Goal: Complete application form

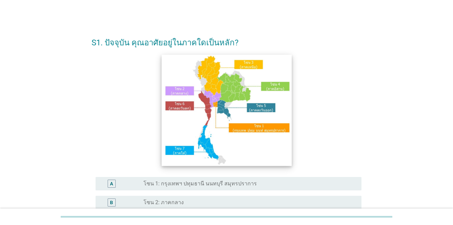
scroll to position [67, 0]
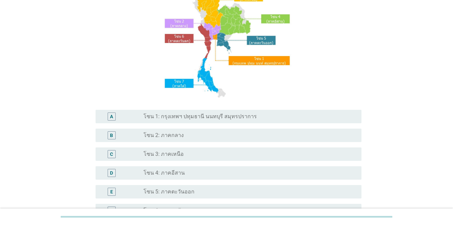
click at [252, 119] on div "radio_button_unchecked โซน 1: กรุงเทพฯ ปทุมธานี นนทบุรี สมุทรปราการ" at bounding box center [247, 116] width 207 height 7
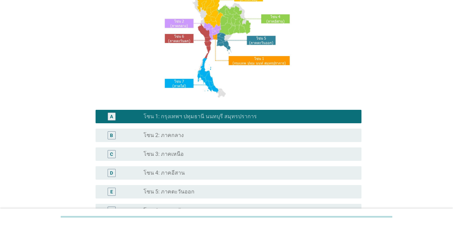
scroll to position [165, 0]
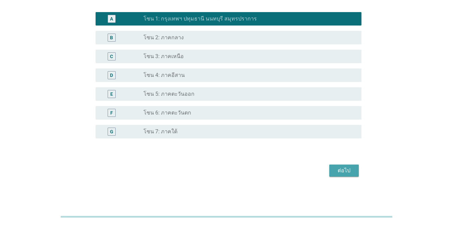
click at [330, 173] on div "ต่อไป" at bounding box center [344, 170] width 19 height 8
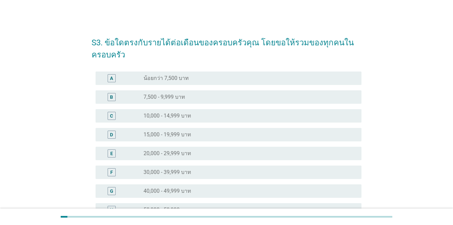
scroll to position [67, 0]
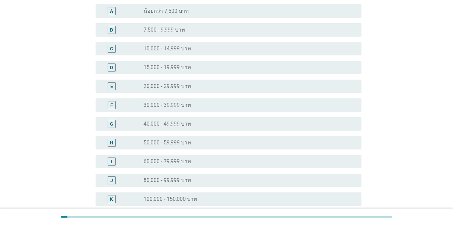
click at [224, 124] on div "radio_button_unchecked 40,000 - 49,999 บาท" at bounding box center [247, 123] width 207 height 7
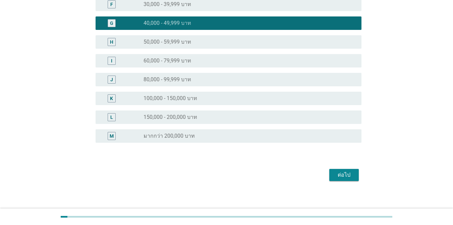
scroll to position [172, 0]
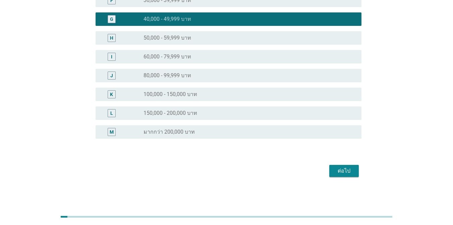
click at [330, 170] on button "ต่อไป" at bounding box center [345, 171] width 30 height 12
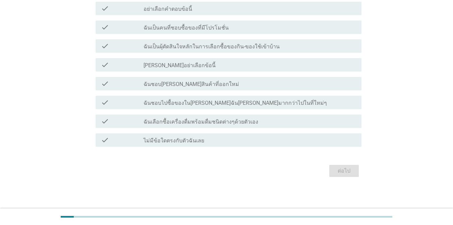
scroll to position [0, 0]
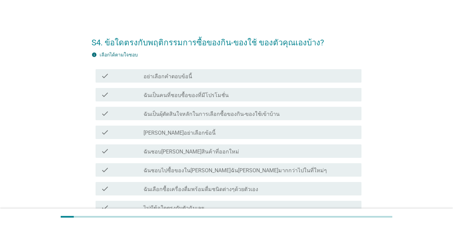
click at [271, 113] on label "ฉันเป็นผุ้ตัดสินใจหลักในการเลือกซื้อของกิน-ของใช้เข้าบ้าน" at bounding box center [212, 114] width 136 height 7
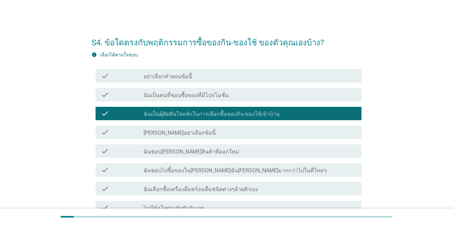
click at [259, 174] on label "ฉันชอบไปซื้อของใน[PERSON_NAME]ฉัน[PERSON_NAME]มากกว่าไปในที่ใหม่ๆ" at bounding box center [236, 170] width 184 height 7
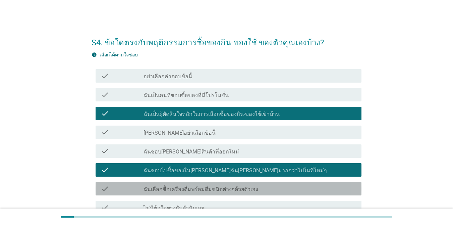
click at [257, 188] on div "check_box_outline_blank ฉันเลือกซื้อเครื่องดื่มพร้อมดื่มชนิดต่างๆด้วยตัวเอง" at bounding box center [250, 189] width 213 height 8
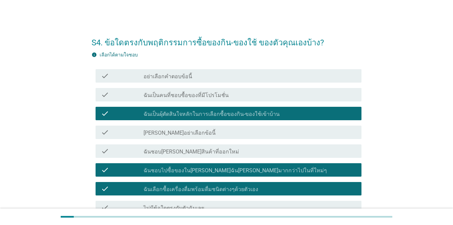
scroll to position [67, 0]
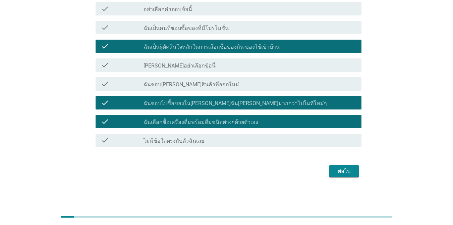
click at [330, 171] on button "ต่อไป" at bounding box center [345, 171] width 30 height 12
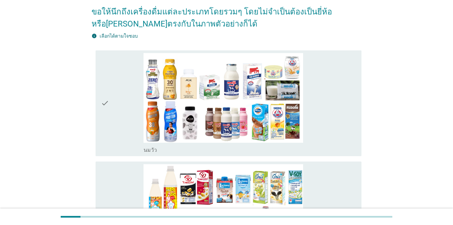
click at [330, 127] on div "check_box_outline_blank [PERSON_NAME]" at bounding box center [250, 103] width 213 height 100
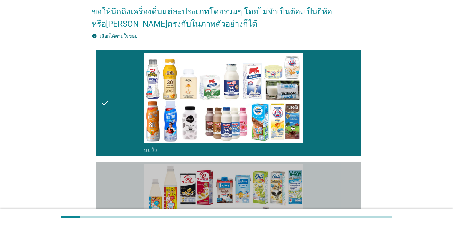
click at [330, 180] on div "check_box_outline_blank นมถั่วเหลือง-น้ำเต้าหู้พร้อมดื่ม" at bounding box center [250, 214] width 213 height 100
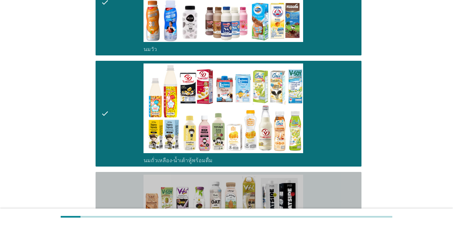
click at [330, 177] on div "check_box_outline_blank นมถั่วชนิดอื่นๆหรือนมธัญพืช [PERSON_NAME] นมโอ๊ต อัลมอน…" at bounding box center [250, 225] width 213 height 100
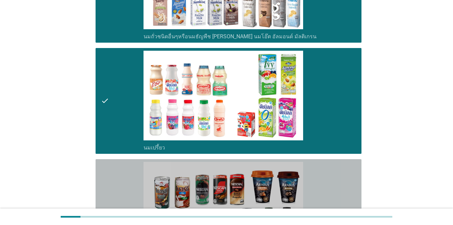
click at [330, 167] on div "check_box_outline_blank กาแฟพร้อมดื่ม" at bounding box center [250, 212] width 213 height 100
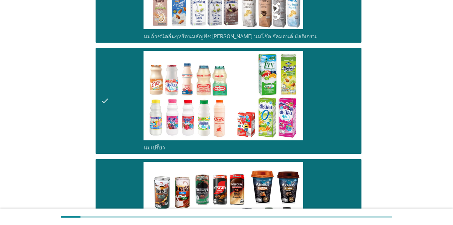
scroll to position [503, 0]
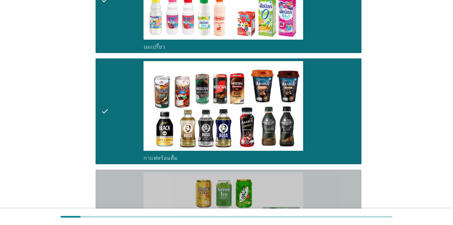
click at [330, 176] on div "check_box_outline_blank ชาพร้อมดื่ม" at bounding box center [250, 222] width 213 height 100
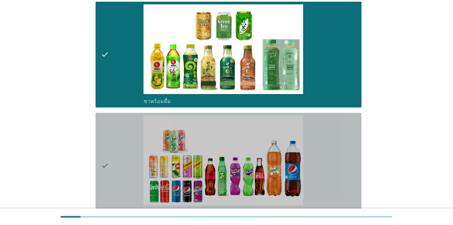
click at [330, 168] on div "check_box_outline_blank น้ำอัดลม" at bounding box center [250, 165] width 213 height 100
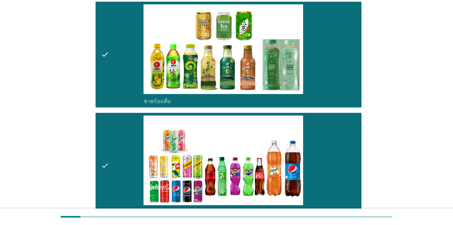
scroll to position [839, 0]
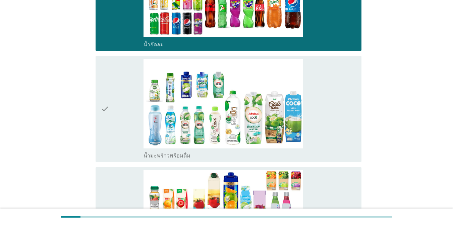
click at [330, 122] on div "check_box_outline_blank น้ำมะพร้าวพร้อมดื่ม" at bounding box center [250, 109] width 213 height 100
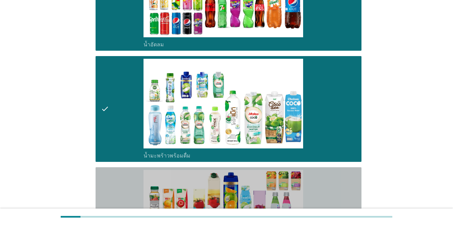
click at [330, 183] on div "check_box_outline_blank น้ำผลไม้-น้ำผักผลไม้พร้อมดื่ม" at bounding box center [250, 220] width 213 height 100
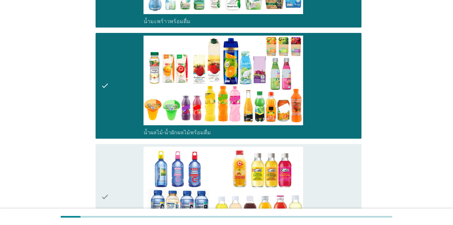
scroll to position [1074, 0]
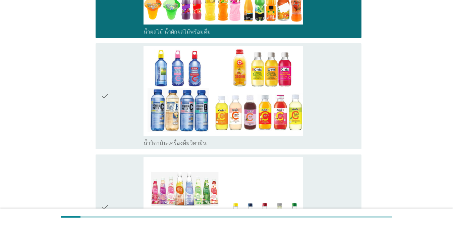
click at [330, 109] on div "check_box_outline_blank น้ำวิตามิน-เครื่องดื่มวิตามิน" at bounding box center [250, 96] width 213 height 100
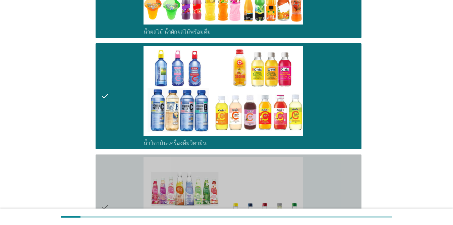
click at [330, 171] on div "check_box_outline_blank เครื่องดื่มเพื่อสุขภาพและความงาม [PERSON_NAME] เซ็ปเป้ …" at bounding box center [250, 207] width 213 height 100
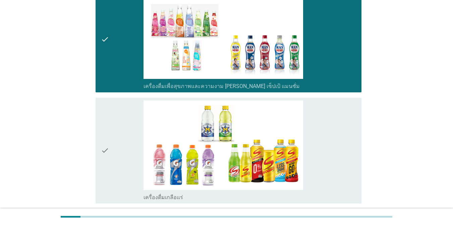
click at [330, 154] on div "check_box_outline_blank เครื่องดื่มเกลือแร่" at bounding box center [250, 150] width 213 height 100
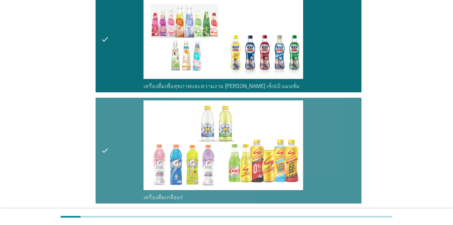
scroll to position [1410, 0]
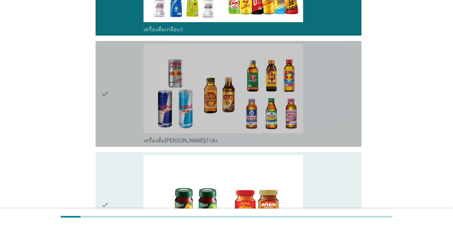
click at [330, 114] on div "check_box_outline_blank เครื่องดื่ม[PERSON_NAME]กำลัง" at bounding box center [250, 94] width 213 height 100
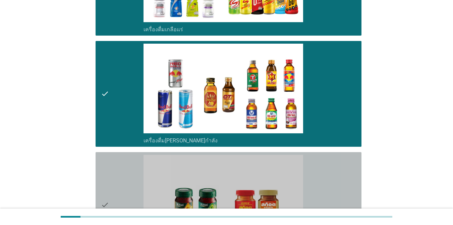
click at [330, 171] on div "check_box_outline_blank ซุปไก่สกัด-[PERSON_NAME]สำเร็จรูป" at bounding box center [250, 205] width 213 height 100
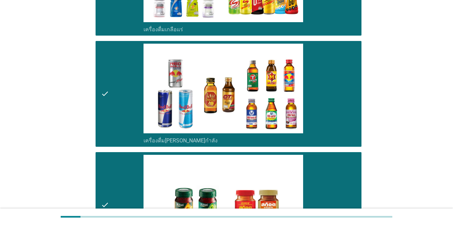
scroll to position [1527, 0]
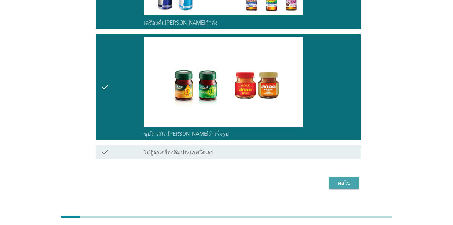
click at [330, 179] on div "ต่อไป" at bounding box center [344, 183] width 19 height 8
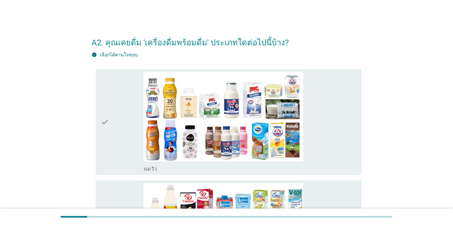
scroll to position [67, 0]
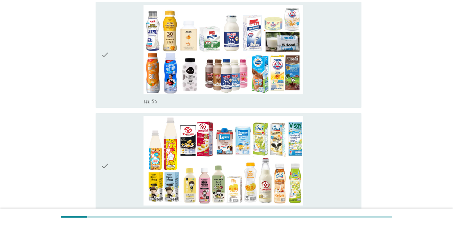
click at [330, 83] on div "check_box_outline_blank [PERSON_NAME]" at bounding box center [250, 55] width 213 height 100
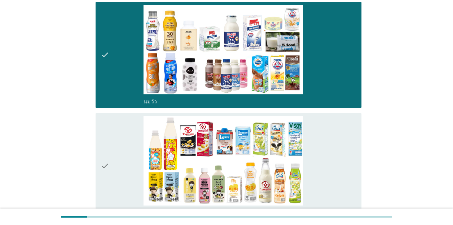
scroll to position [168, 0]
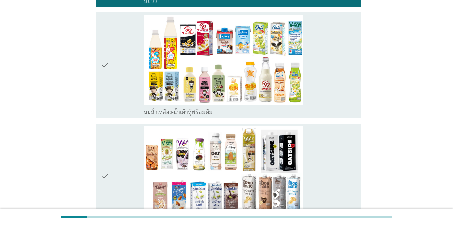
click at [330, 75] on div "check_box_outline_blank นมถั่วเหลือง-น้ำเต้าหู้พร้อมดื่ม" at bounding box center [250, 65] width 213 height 100
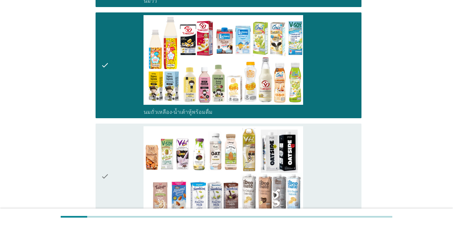
click at [330, 150] on div "check_box_outline_blank นมถั่วชนิดอื่นๆหรือนมธัญพืช [PERSON_NAME] นมโอ๊ต อัลมอน…" at bounding box center [250, 176] width 213 height 100
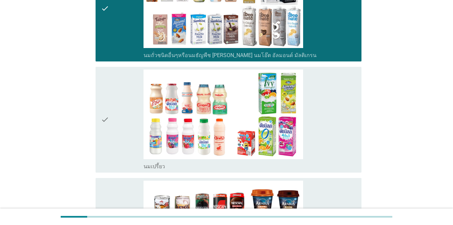
click at [330, 148] on div "check_box_outline_blank นมเปรี้ยว" at bounding box center [250, 119] width 213 height 100
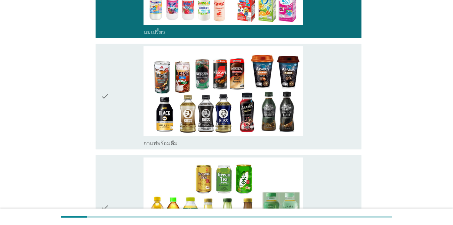
click at [330, 129] on div "check_box_outline_blank กาแฟพร้อมดื่ม" at bounding box center [250, 96] width 213 height 100
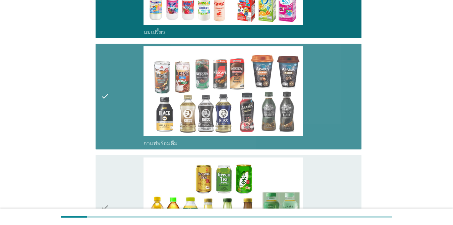
scroll to position [571, 0]
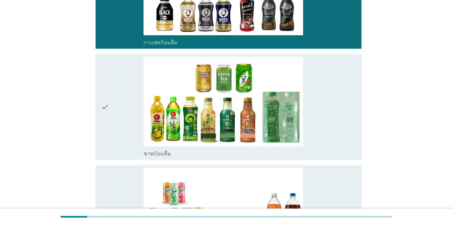
click at [330, 129] on div "check_box_outline_blank ชาพร้อมดื่ม" at bounding box center [250, 107] width 213 height 100
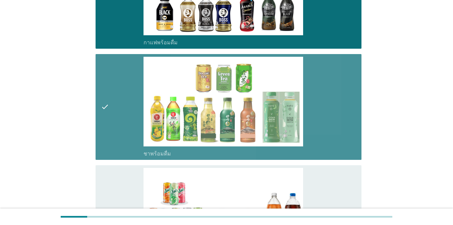
scroll to position [705, 0]
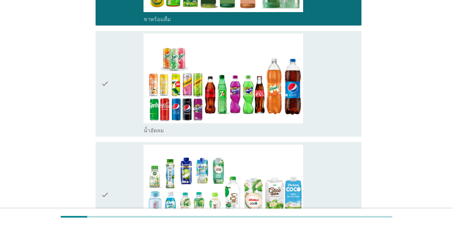
click at [330, 107] on div "check_box_outline_blank น้ำอัดลม" at bounding box center [250, 84] width 213 height 100
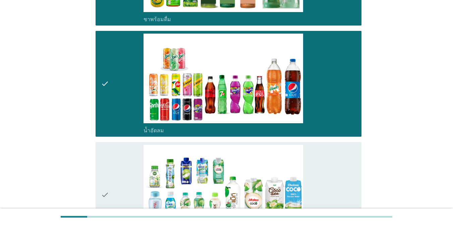
click at [330, 164] on div "check_box_outline_blank น้ำมะพร้าวพร้อมดื่ม" at bounding box center [250, 195] width 213 height 100
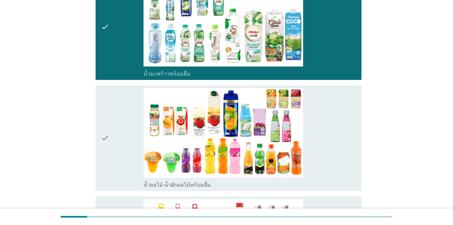
click at [330, 148] on div "check_box_outline_blank น้ำผลไม้-น้ำผักผลไม้พร้อมดื่ม" at bounding box center [250, 138] width 213 height 100
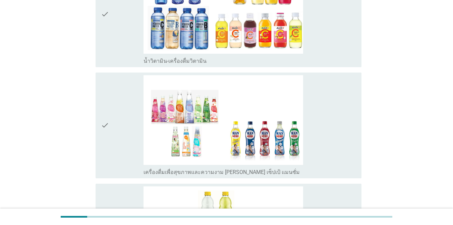
scroll to position [1208, 0]
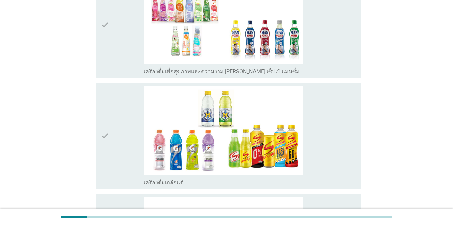
click at [330, 133] on div "check_box_outline_blank เครื่องดื่มเกลือแร่" at bounding box center [250, 136] width 213 height 100
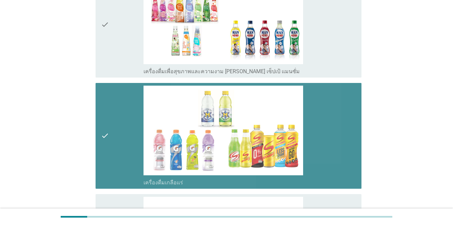
scroll to position [1342, 0]
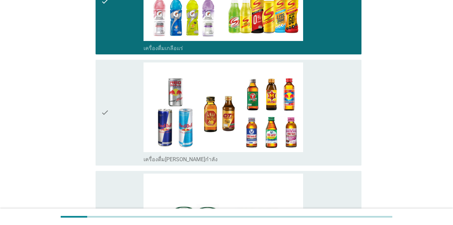
click at [330, 133] on div "check_box_outline_blank เครื่องดื่ม[PERSON_NAME]กำลัง" at bounding box center [250, 112] width 213 height 100
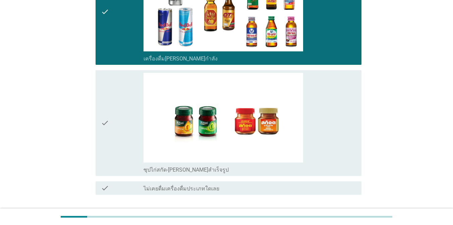
click at [330, 133] on div "check_box_outline_blank ซุปไก่สกัด-[PERSON_NAME]สำเร็จรูป" at bounding box center [250, 123] width 213 height 100
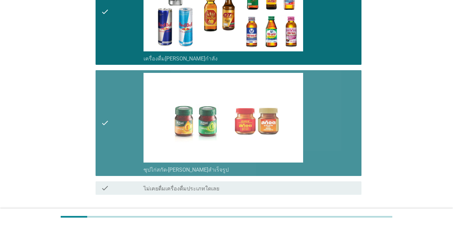
scroll to position [1491, 0]
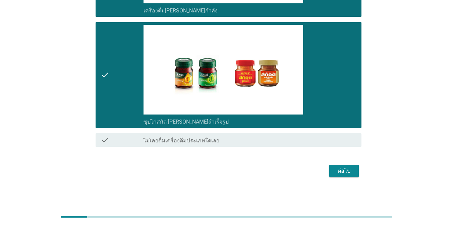
click at [330, 169] on div "ต่อไป" at bounding box center [344, 171] width 19 height 8
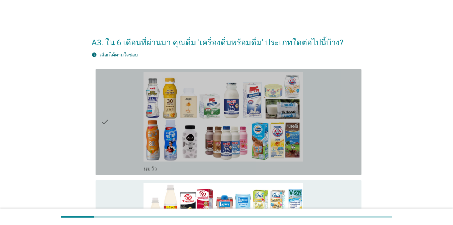
click at [330, 139] on div "check_box_outline_blank [PERSON_NAME]" at bounding box center [250, 122] width 213 height 100
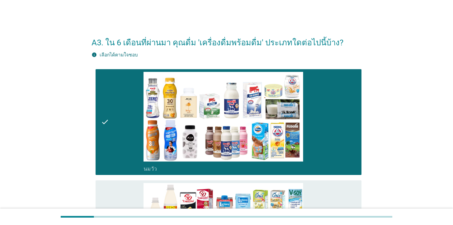
scroll to position [134, 0]
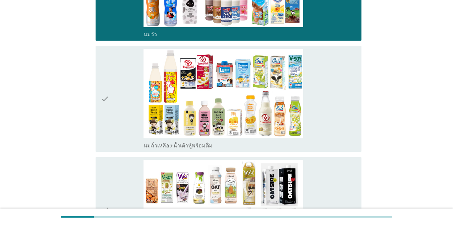
click at [330, 133] on div "check_box_outline_blank นมถั่วเหลือง-น้ำเต้าหู้พร้อมดื่ม" at bounding box center [250, 99] width 213 height 100
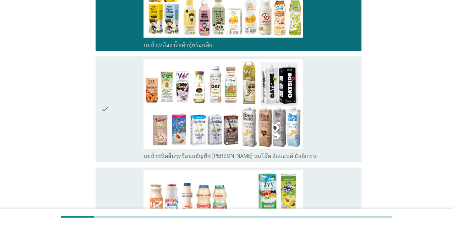
scroll to position [268, 0]
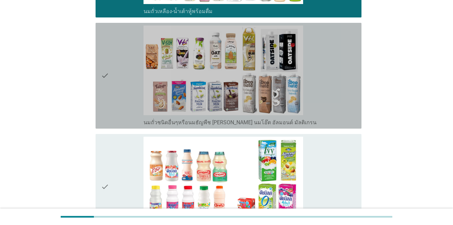
click at [330, 107] on div "check_box_outline_blank นมถั่วชนิดอื่นๆหรือนมธัญพืช [PERSON_NAME] นมโอ๊ต อัลมอน…" at bounding box center [250, 76] width 213 height 100
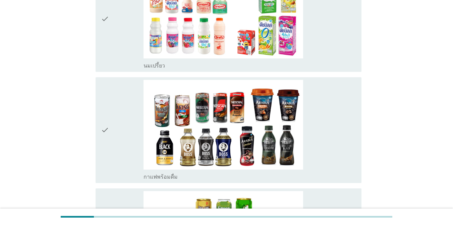
scroll to position [503, 0]
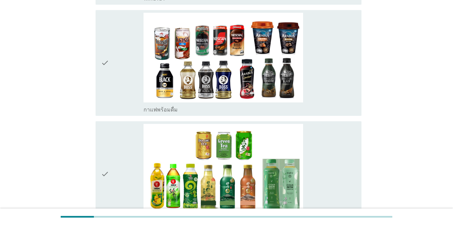
click at [330, 93] on div "check_box_outline_blank กาแฟพร้อมดื่ม" at bounding box center [250, 63] width 213 height 100
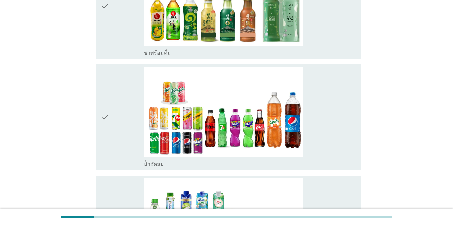
click at [330, 110] on div "check_box_outline_blank น้ำอัดลม" at bounding box center [250, 117] width 213 height 100
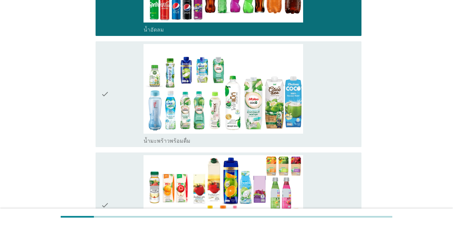
scroll to position [906, 0]
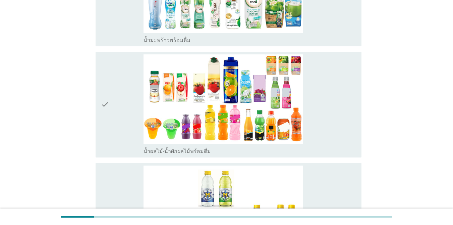
click at [330, 113] on div "check_box_outline_blank น้ำผลไม้-น้ำผักผลไม้พร้อมดื่ม" at bounding box center [250, 104] width 213 height 100
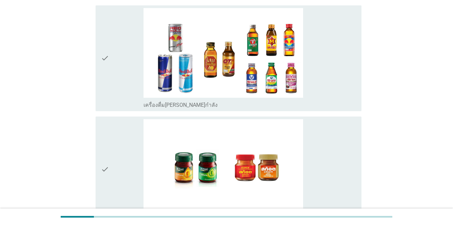
scroll to position [1269, 0]
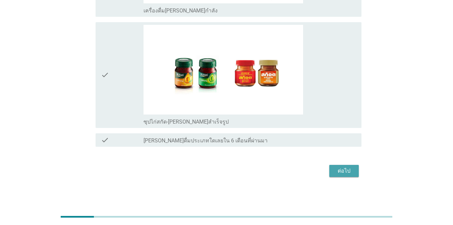
click at [330, 172] on div "ต่อไป" at bounding box center [344, 171] width 19 height 8
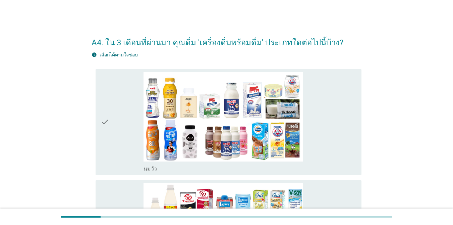
scroll to position [134, 0]
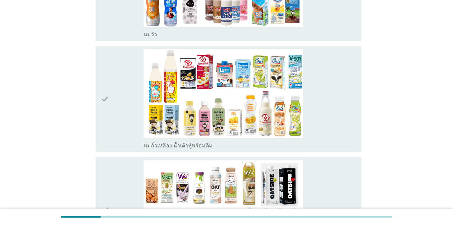
click at [330, 32] on div "check_box_outline_blank [PERSON_NAME]" at bounding box center [250, 34] width 213 height 8
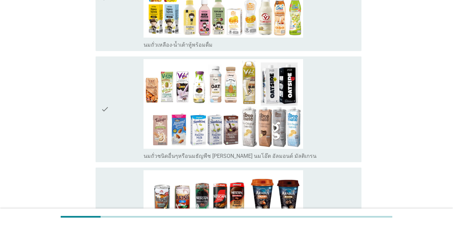
scroll to position [369, 0]
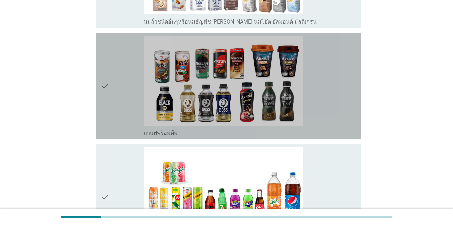
click at [330, 121] on div "check_box กาแฟพร้อมดื่ม" at bounding box center [250, 86] width 213 height 100
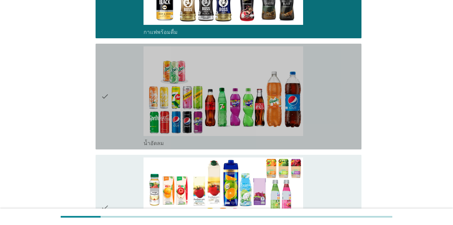
click at [330, 125] on div "check_box น้ำอัดลม" at bounding box center [250, 96] width 213 height 100
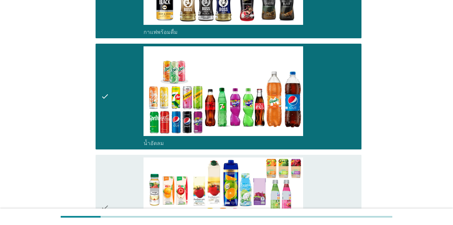
scroll to position [571, 0]
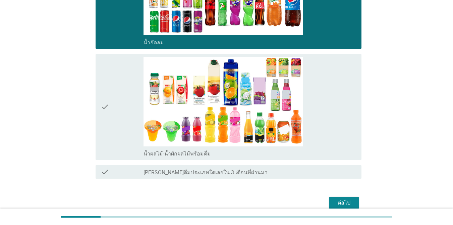
click at [330, 128] on div "check_box น้ำผลไม้-น้ำผักผลไม้พร้อมดื่ม" at bounding box center [250, 107] width 213 height 100
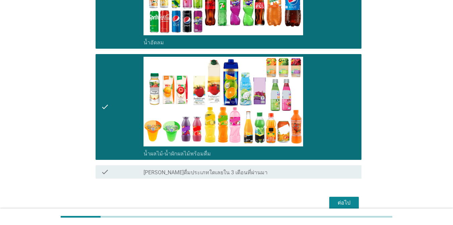
click at [330, 205] on button "ต่อไป" at bounding box center [345, 203] width 30 height 12
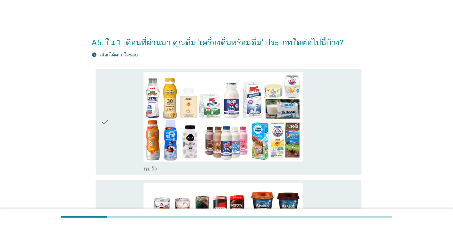
scroll to position [101, 0]
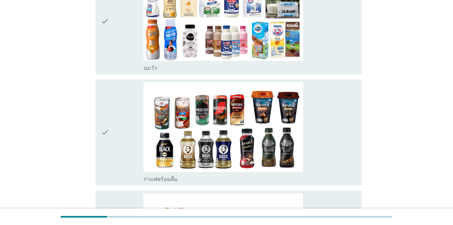
click at [330, 52] on div "check_box_outline_blank [PERSON_NAME]" at bounding box center [250, 21] width 213 height 100
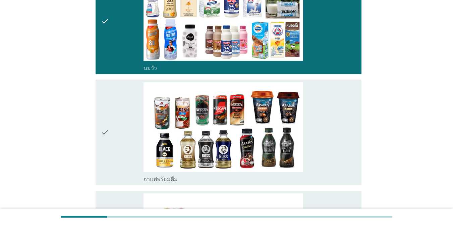
click at [330, 113] on div "check_box กาแฟพร้อมดื่ม" at bounding box center [250, 132] width 213 height 100
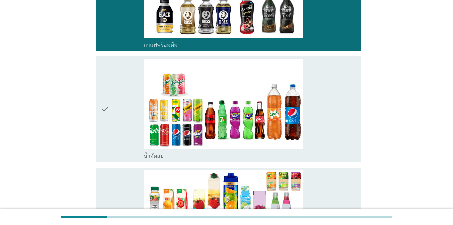
click at [330, 113] on div "check_box น้ำอัดลม" at bounding box center [250, 109] width 213 height 100
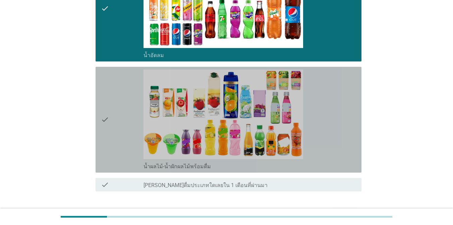
click at [330, 116] on div "check_box น้ำผลไม้-น้ำผักผลไม้พร้อมดื่ม" at bounding box center [250, 119] width 213 height 100
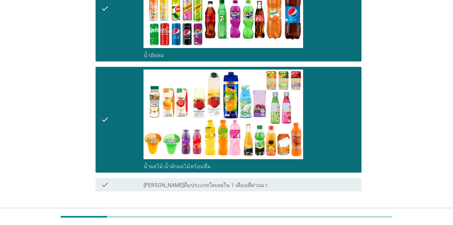
scroll to position [380, 0]
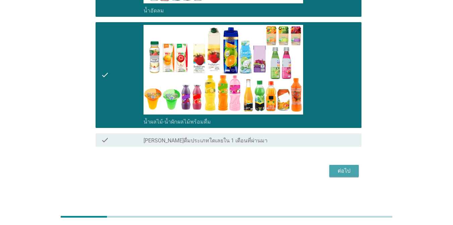
click at [330, 174] on div "ต่อไป" at bounding box center [344, 171] width 19 height 8
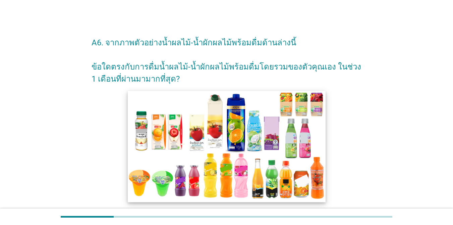
scroll to position [134, 0]
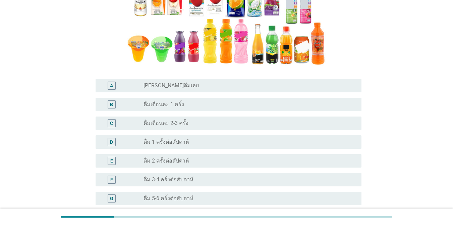
click at [232, 122] on div "radio_button_unchecked ดื่มเดือนละ 2-3 ครั้ง" at bounding box center [247, 123] width 207 height 7
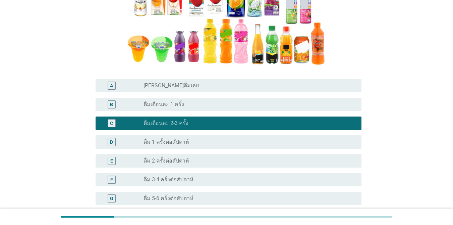
scroll to position [239, 0]
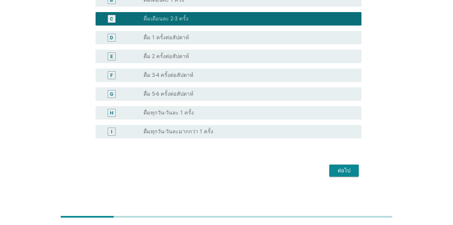
click at [330, 168] on button "ต่อไป" at bounding box center [345, 170] width 30 height 12
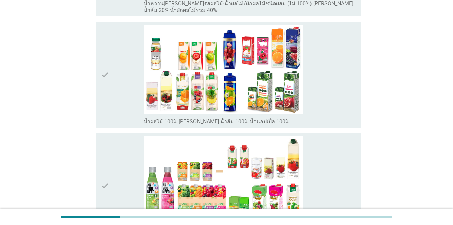
scroll to position [34, 0]
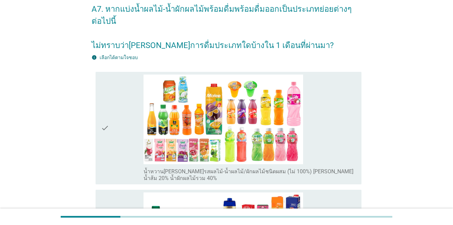
click at [330, 128] on div "check_box_outline_blank น้ำหวาน[PERSON_NAME]รสผลไม้-น้ำผลไม้/ผักผลไม้ชนิดผสม (ไ…" at bounding box center [250, 128] width 213 height 107
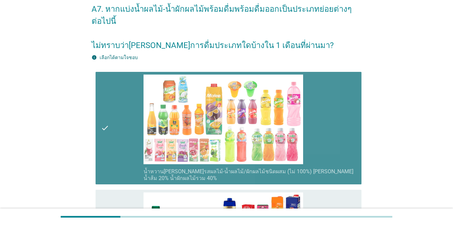
scroll to position [168, 0]
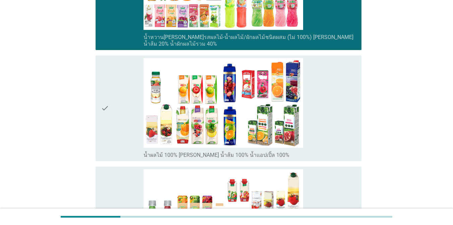
click at [330, 128] on div "check_box_outline_blank น้ำผลไม้ 100% [PERSON_NAME] น้ำส้ม 100% น้ำแอปเปิ้ล 100%" at bounding box center [250, 108] width 213 height 100
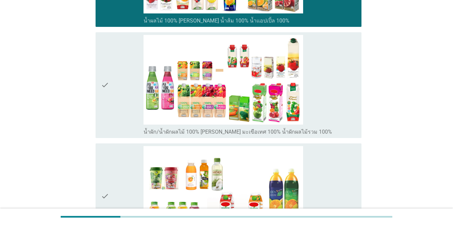
scroll to position [442, 0]
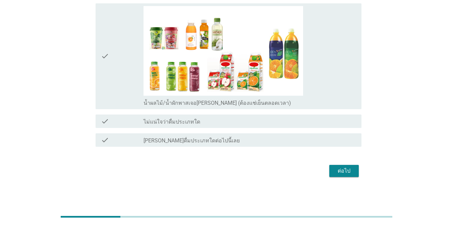
click at [330, 170] on div "ต่อไป" at bounding box center [344, 171] width 19 height 8
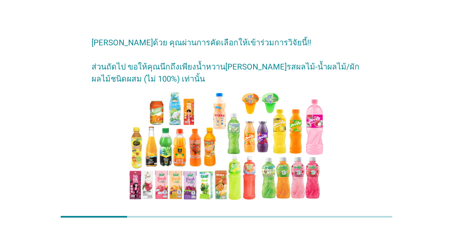
scroll to position [53, 0]
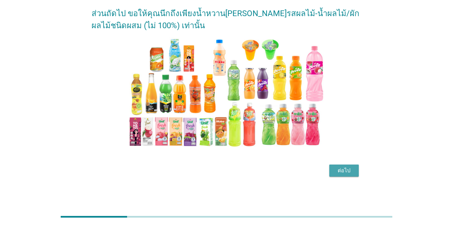
click at [330, 168] on div "ต่อไป" at bounding box center [344, 170] width 19 height 8
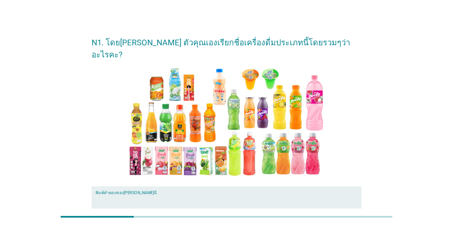
click at [219, 194] on textarea "พิมพ์คำตอบของคุณ ที่นี่" at bounding box center [229, 211] width 266 height 35
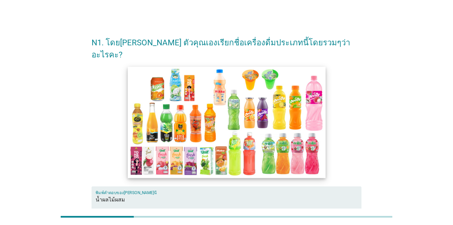
scroll to position [67, 0]
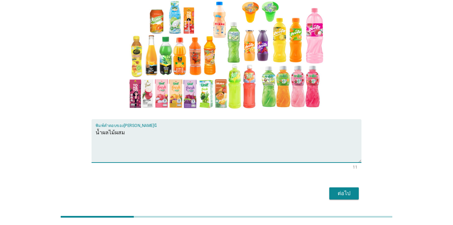
type textarea "น้ำผลไม้ผสม"
click at [330, 189] on div "ต่อไป" at bounding box center [344, 193] width 19 height 8
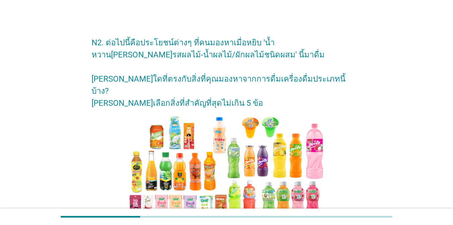
scroll to position [134, 0]
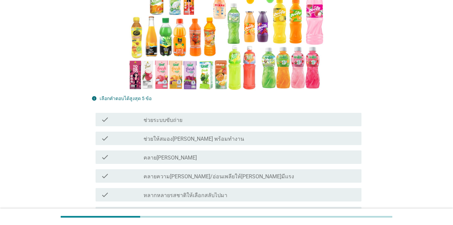
click at [245, 153] on div "check_box_outline_blank คลาย[PERSON_NAME]" at bounding box center [250, 157] width 213 height 8
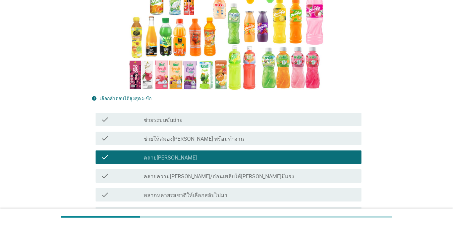
scroll to position [168, 0]
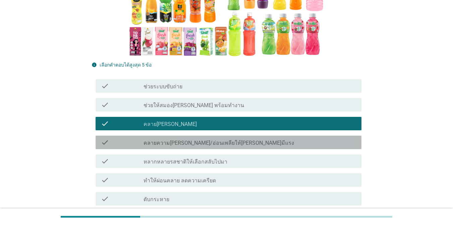
click at [255, 138] on div "check_box_outline_blank คลายความ[PERSON_NAME]/อ่อนเพลียให้[PERSON_NAME]มีแรง" at bounding box center [250, 142] width 213 height 8
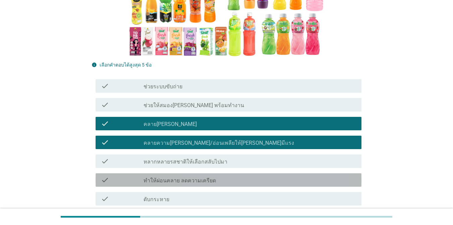
click at [251, 176] on div "check_box_outline_blank ทำให้ผ่อนคลาย ลดความเครียด" at bounding box center [250, 180] width 213 height 8
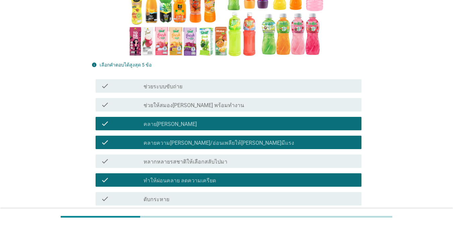
scroll to position [235, 0]
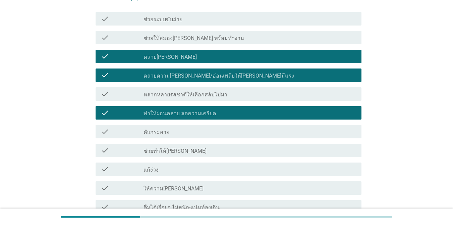
click at [197, 128] on div "check_box_outline_blank ดับกระหาย" at bounding box center [250, 132] width 213 height 8
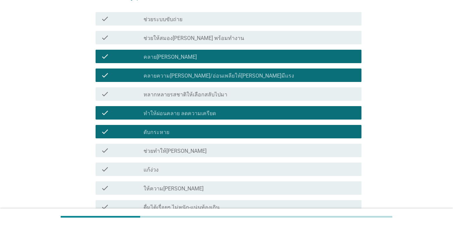
click at [179, 184] on div "check_box_outline_blank ให้ความ[PERSON_NAME]" at bounding box center [250, 188] width 213 height 8
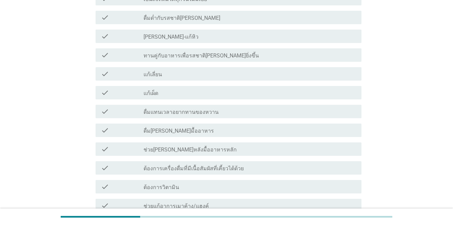
scroll to position [676, 0]
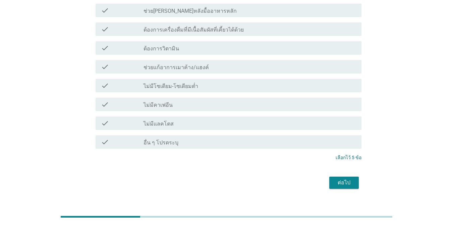
click at [330, 179] on div "ต่อไป" at bounding box center [344, 183] width 19 height 8
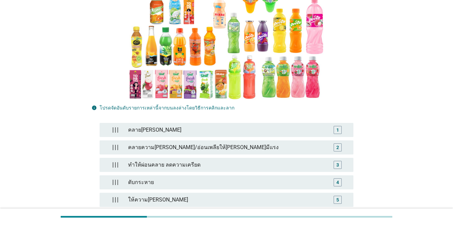
scroll to position [134, 0]
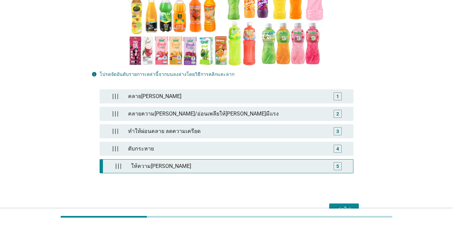
click at [273, 159] on div "ให้ความ[PERSON_NAME]" at bounding box center [229, 165] width 200 height 13
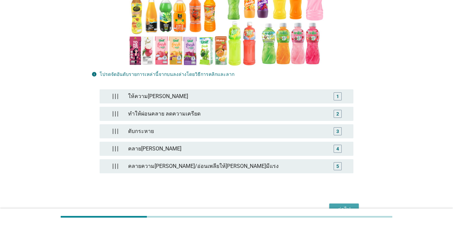
click at [330, 205] on div "ต่อไป" at bounding box center [344, 209] width 19 height 8
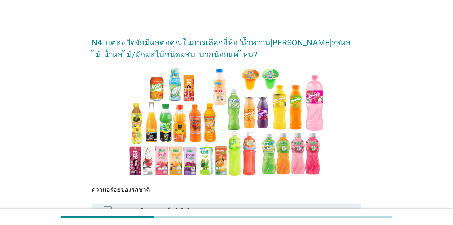
scroll to position [101, 0]
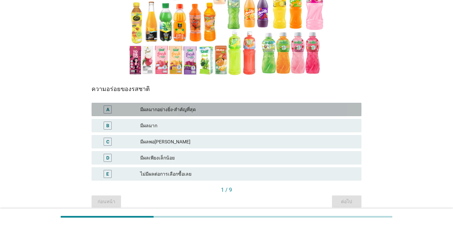
click at [261, 112] on div "มีผลมากอย่างยิ่ง-สำคัญที่สุด" at bounding box center [248, 109] width 216 height 8
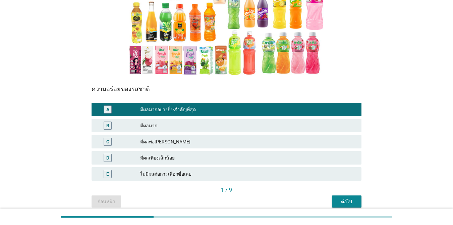
click at [330, 204] on div "ต่อไป" at bounding box center [347, 201] width 19 height 7
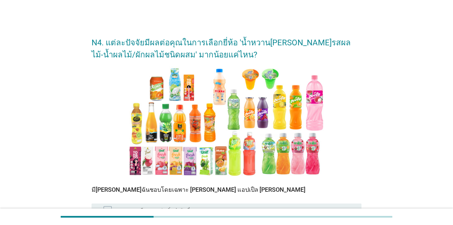
scroll to position [130, 0]
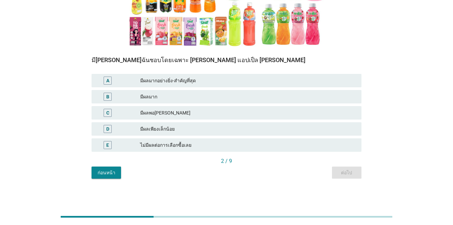
click at [215, 81] on div "มีผลมากอย่างยิ่ง-สำคัญที่สุด" at bounding box center [248, 81] width 216 height 8
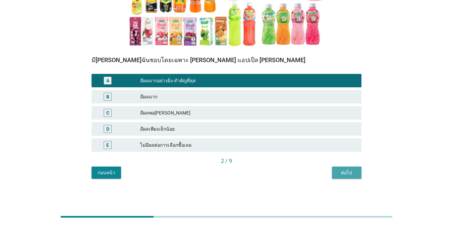
click at [330, 169] on div "ต่อไป" at bounding box center [347, 172] width 19 height 7
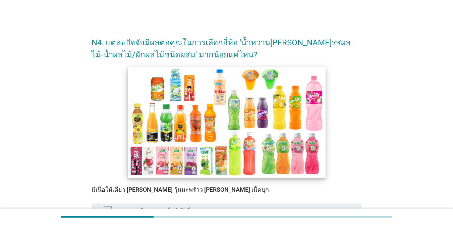
scroll to position [101, 0]
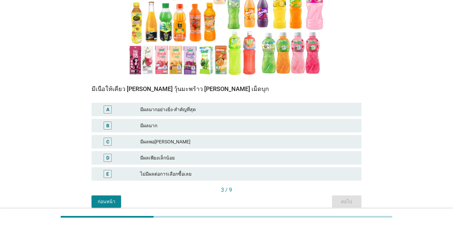
click at [189, 175] on div "ไม่มีผลต่อการเลือกซื้อเลย" at bounding box center [248, 174] width 216 height 8
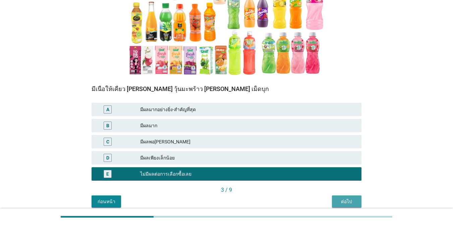
click at [330, 199] on div "ต่อไป" at bounding box center [347, 201] width 19 height 7
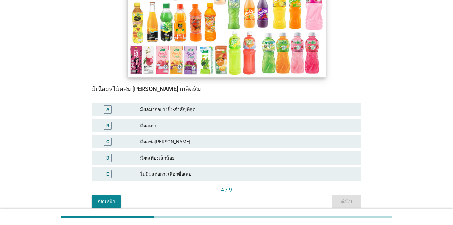
scroll to position [130, 0]
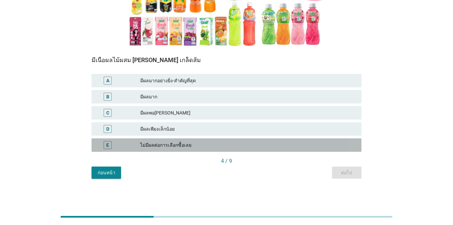
click at [217, 143] on div "ไม่มีผลต่อการเลือกซื้อเลย" at bounding box center [248, 145] width 216 height 8
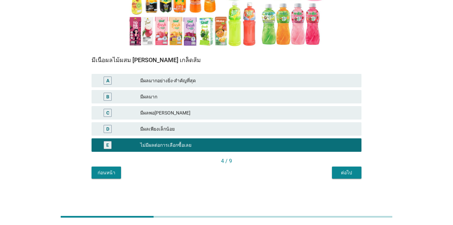
click at [330, 171] on div "ต่อไป" at bounding box center [347, 172] width 19 height 7
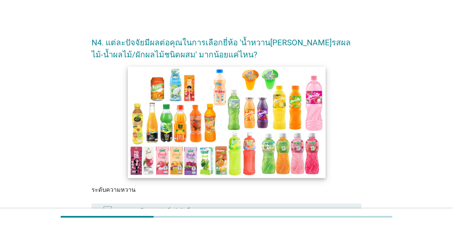
scroll to position [101, 0]
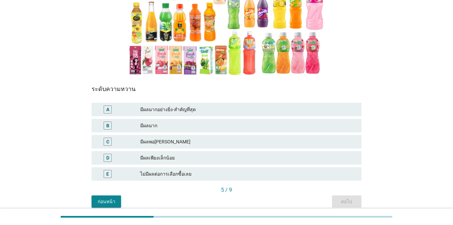
click at [197, 124] on div "มีผลมาก" at bounding box center [248, 125] width 216 height 8
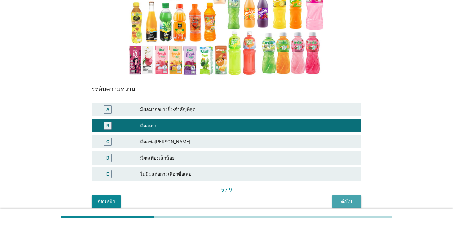
click at [330, 201] on div "ต่อไป" at bounding box center [347, 201] width 19 height 7
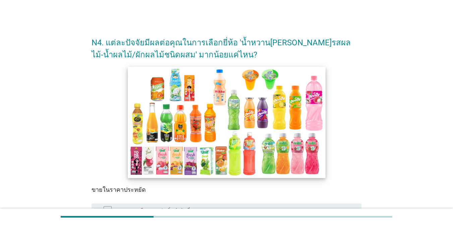
scroll to position [130, 0]
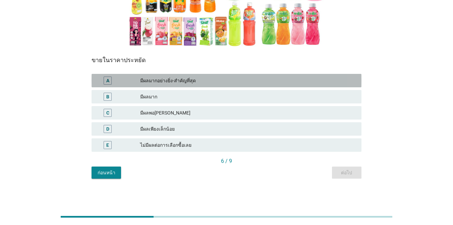
click at [214, 82] on div "มีผลมากอย่างยิ่ง-สำคัญที่สุด" at bounding box center [248, 81] width 216 height 8
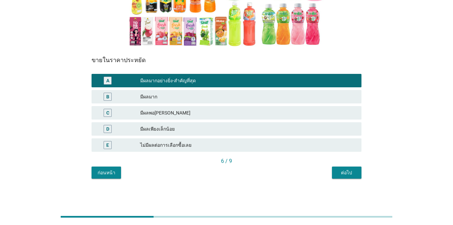
click at [330, 172] on div "ต่อไป" at bounding box center [347, 172] width 19 height 7
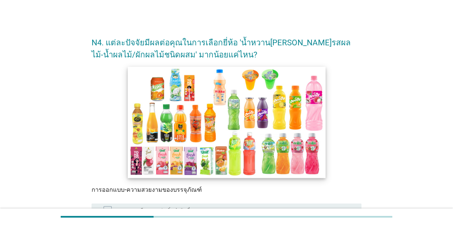
scroll to position [101, 0]
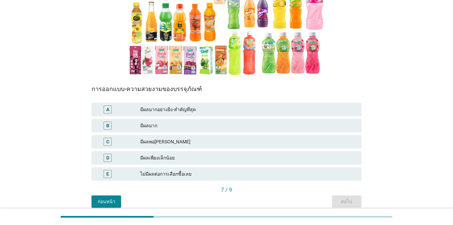
click at [184, 138] on div "มีผลพอ[PERSON_NAME]" at bounding box center [248, 142] width 216 height 8
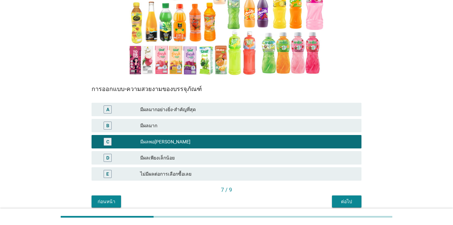
click at [330, 197] on button "ต่อไป" at bounding box center [347, 201] width 30 height 12
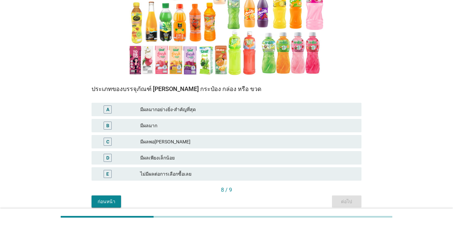
click at [232, 122] on div "มีผลมาก" at bounding box center [248, 125] width 216 height 8
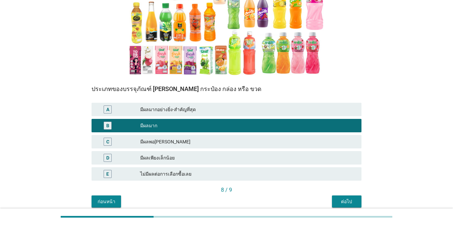
click at [330, 199] on div "ต่อไป" at bounding box center [347, 201] width 19 height 7
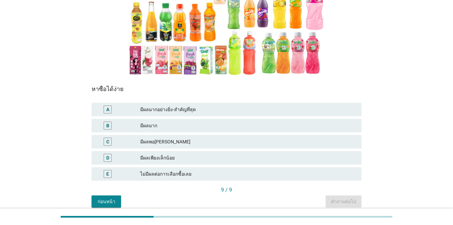
click at [208, 110] on div "มีผลมากอย่างยิ่ง-สำคัญที่สุด" at bounding box center [248, 109] width 216 height 8
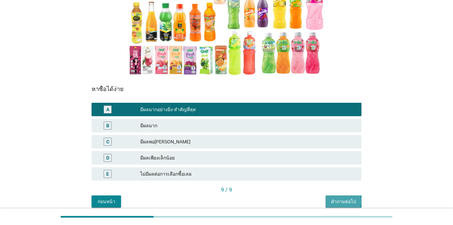
click at [330, 198] on button "คำถามต่อไป" at bounding box center [344, 201] width 36 height 12
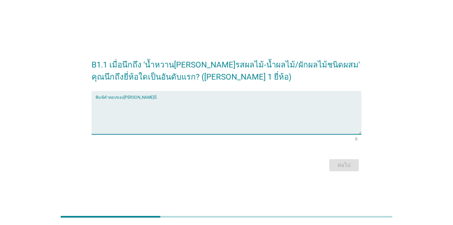
click at [219, 118] on textarea "พิมพ์คำตอบของคุณ ที่นี่" at bounding box center [229, 116] width 266 height 35
type textarea "[PERSON_NAME]"
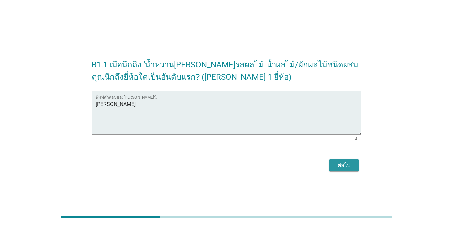
click at [330, 163] on button "ต่อไป" at bounding box center [345, 165] width 30 height 12
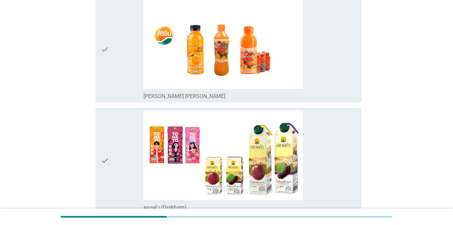
scroll to position [1108, 0]
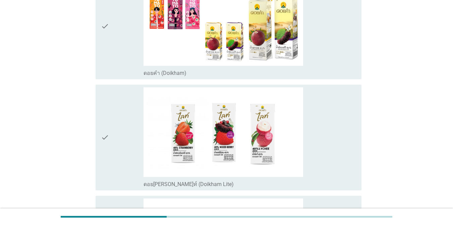
click at [330, 60] on div "check_box_outline_blank ดอยคำ (Doikham)" at bounding box center [250, 26] width 213 height 100
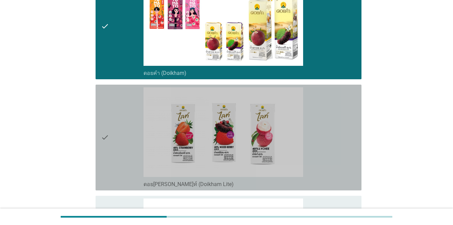
click at [330, 121] on div "check_box_outline_blank ดอย[PERSON_NAME]ท์ (Doikham Lite)" at bounding box center [250, 137] width 213 height 100
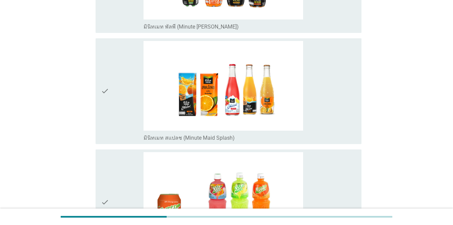
scroll to position [1544, 0]
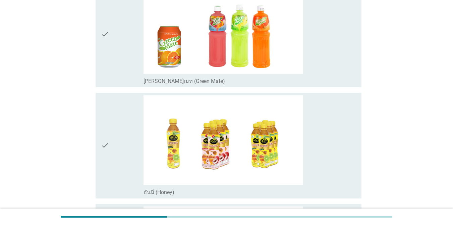
click at [330, 66] on div "check_box_outline_blank [PERSON_NAME]เมท (Green Mate)" at bounding box center [250, 34] width 213 height 100
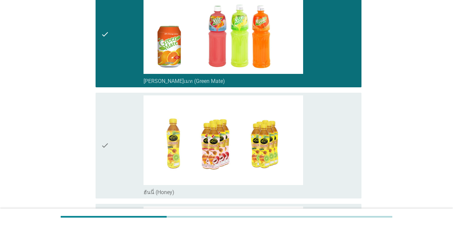
click at [330, 135] on div "check_box_outline_blank ฮันนี่ (Honey)" at bounding box center [250, 145] width 213 height 100
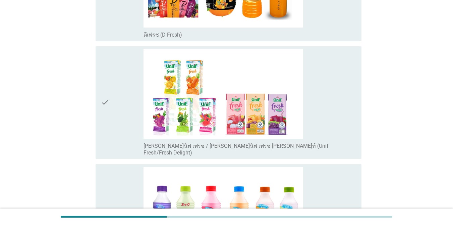
scroll to position [1913, 0]
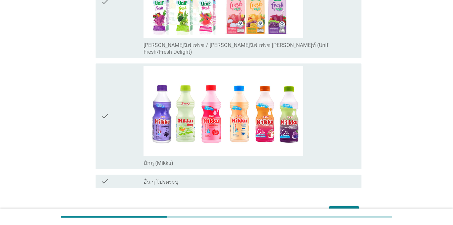
click at [330, 35] on div "check_box_outline_blank [PERSON_NAME]นิฟ เฟรช / [PERSON_NAME]นิฟ เฟรช [PERSON_N…" at bounding box center [250, 1] width 213 height 107
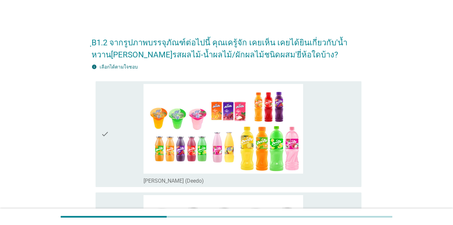
scroll to position [41, 0]
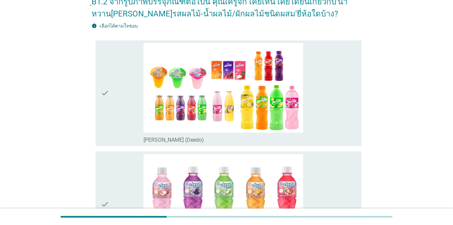
click at [330, 94] on div "check_box_outline_blank [PERSON_NAME] (Deedo)" at bounding box center [250, 93] width 213 height 100
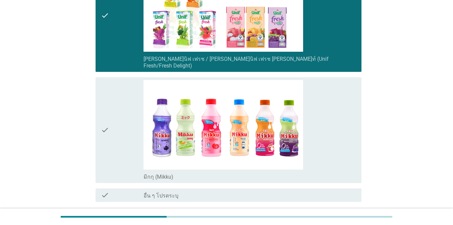
scroll to position [1927, 0]
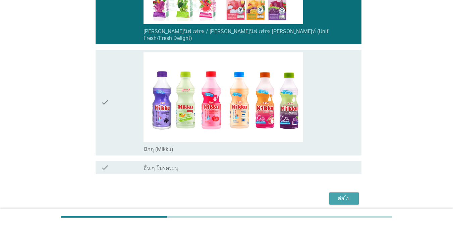
click at [330, 194] on div "ต่อไป" at bounding box center [344, 198] width 19 height 8
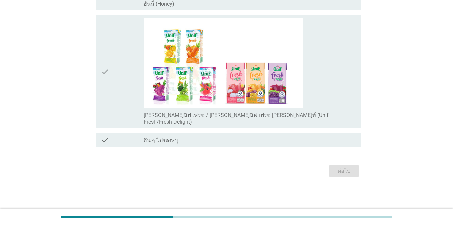
scroll to position [0, 0]
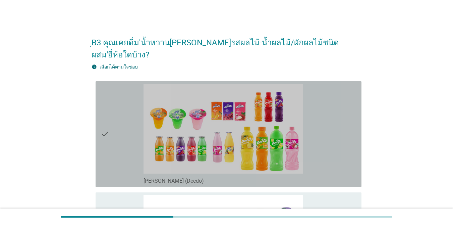
click at [330, 153] on div "check_box_outline_blank [PERSON_NAME] (Deedo)" at bounding box center [250, 134] width 213 height 100
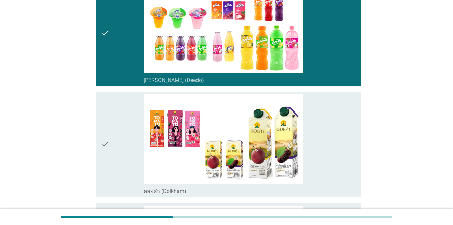
scroll to position [134, 0]
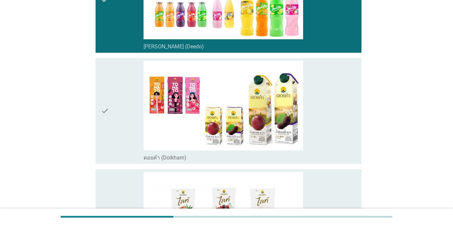
click at [326, 125] on div "check_box_outline_blank ดอยคำ (Doikham)" at bounding box center [250, 111] width 213 height 100
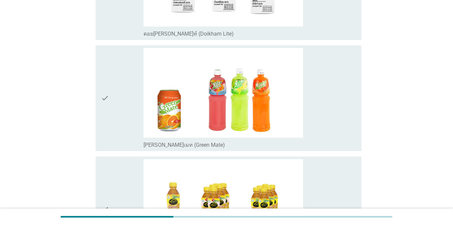
scroll to position [403, 0]
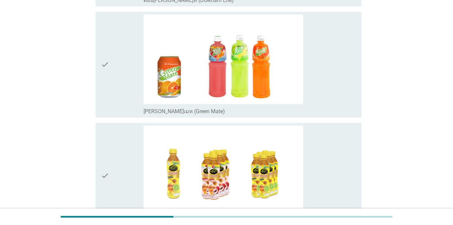
click at [319, 71] on div "check_box_outline_blank [PERSON_NAME]เมท (Green Mate)" at bounding box center [250, 64] width 213 height 100
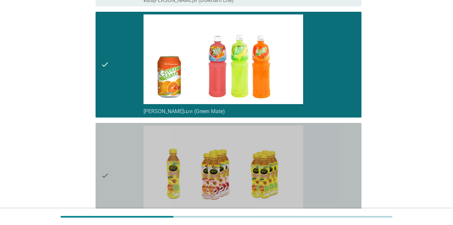
click at [330, 148] on div "check_box_outline_blank ฮันนี่ (Honey)" at bounding box center [250, 176] width 213 height 100
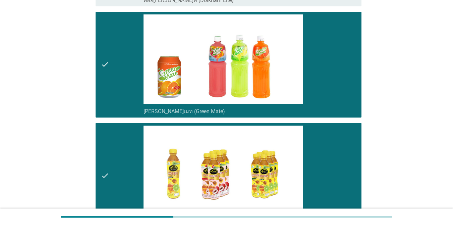
scroll to position [571, 0]
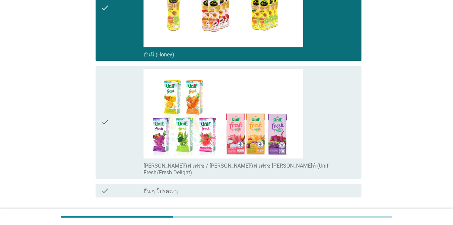
click at [330, 118] on div "check_box_outline_blank [PERSON_NAME]นิฟ เฟรช / [PERSON_NAME]นิฟ เฟรช [PERSON_N…" at bounding box center [250, 122] width 213 height 107
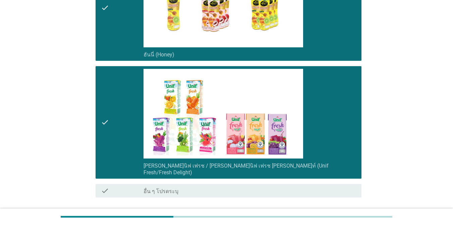
click at [330, 217] on div "ต่อไป" at bounding box center [344, 221] width 19 height 8
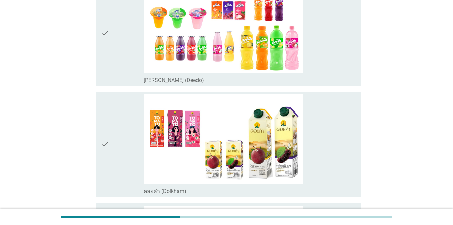
scroll to position [201, 0]
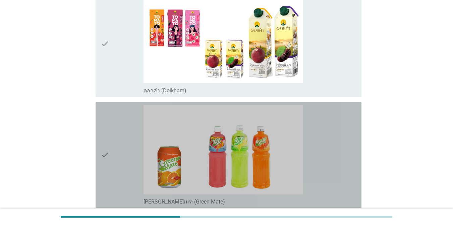
click at [322, 162] on div "check_box [PERSON_NAME]เมท (Green Mate)" at bounding box center [250, 155] width 213 height 100
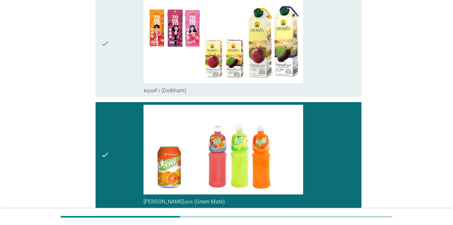
click at [325, 63] on div "check_box_outline_blank ดอยคำ (Doikham)" at bounding box center [250, 44] width 213 height 100
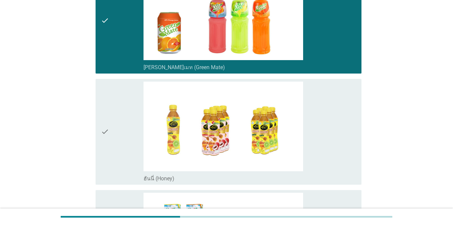
scroll to position [470, 0]
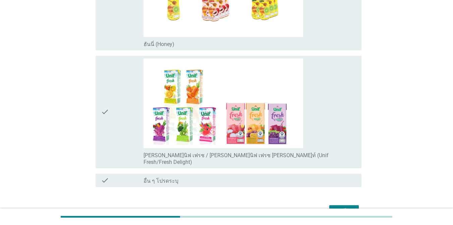
click at [330, 205] on button "ต่อไป" at bounding box center [345, 211] width 30 height 12
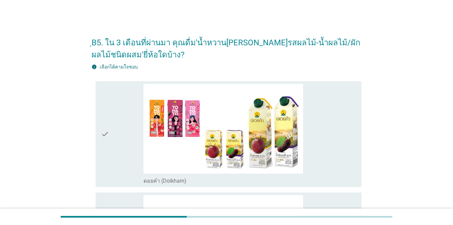
scroll to position [101, 0]
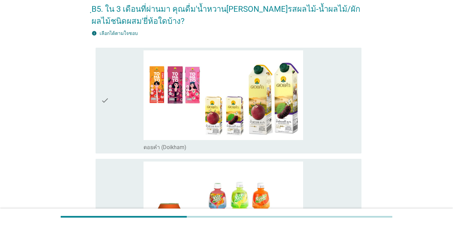
click at [321, 107] on div "check_box ดอยคำ ([GEOGRAPHIC_DATA])" at bounding box center [250, 100] width 213 height 100
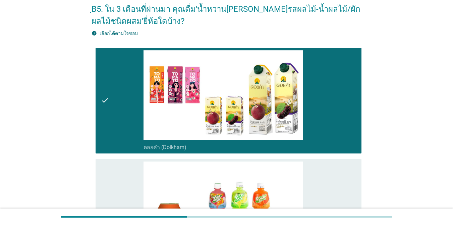
click at [321, 173] on div "check_box [PERSON_NAME]เมท (Green Mate)" at bounding box center [250, 211] width 213 height 100
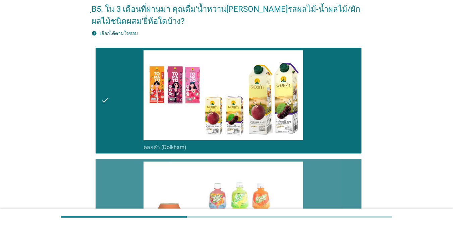
scroll to position [168, 0]
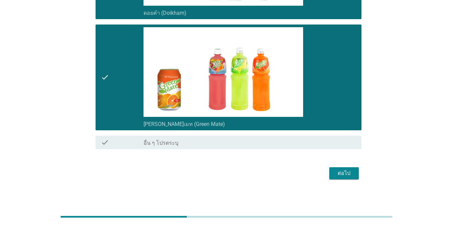
click at [330, 176] on div "ต่อไป" at bounding box center [344, 173] width 19 height 8
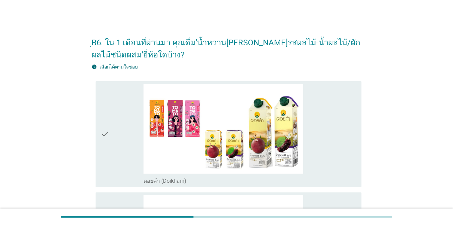
scroll to position [67, 0]
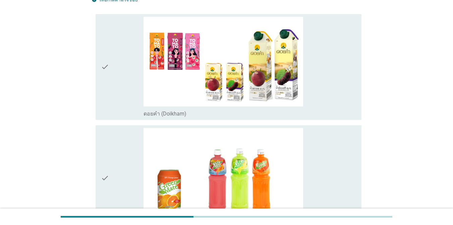
click at [330, 95] on div "check_box ดอยคำ ([GEOGRAPHIC_DATA])" at bounding box center [250, 67] width 213 height 100
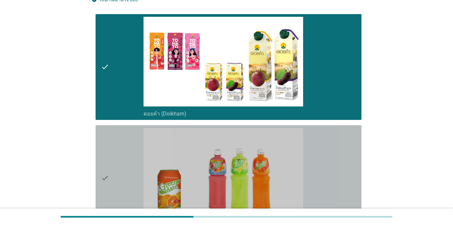
click at [330, 158] on div "check_box [PERSON_NAME]เมท (Green Mate)" at bounding box center [250, 178] width 213 height 100
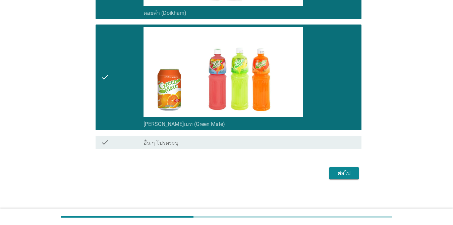
scroll to position [170, 0]
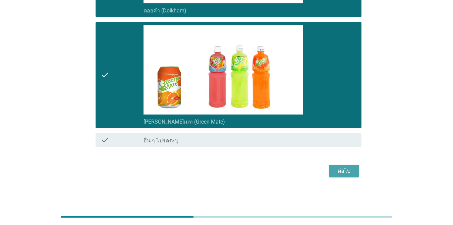
click at [330, 173] on div "ต่อไป" at bounding box center [344, 171] width 19 height 8
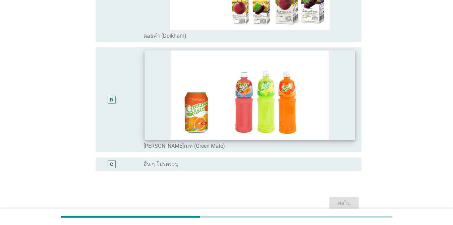
scroll to position [0, 0]
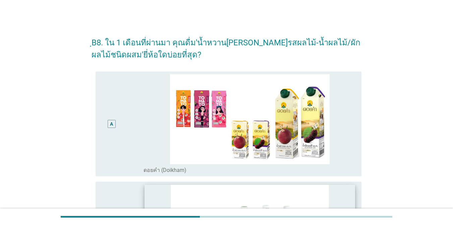
click at [330, 104] on img at bounding box center [250, 119] width 213 height 90
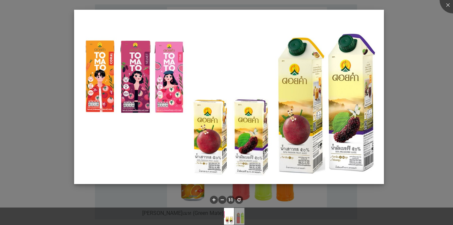
scroll to position [101, 0]
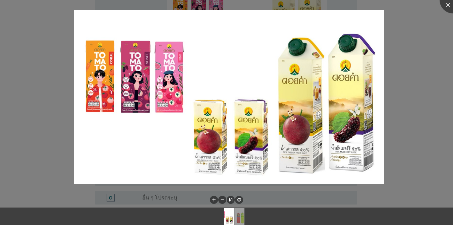
click at [330, 111] on div at bounding box center [226, 112] width 453 height 225
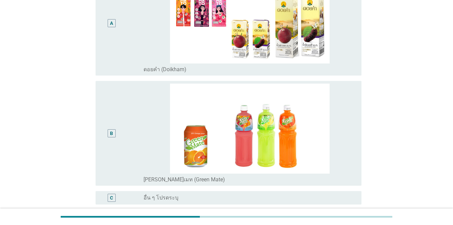
click at [330, 68] on div "radio_button_unchecked ดอยคำ (Doikham)" at bounding box center [247, 69] width 207 height 7
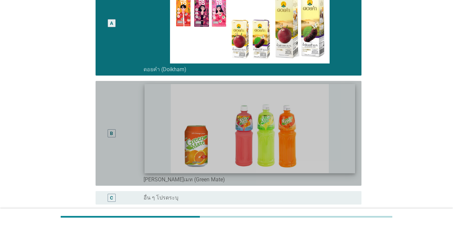
click at [330, 144] on img at bounding box center [250, 128] width 211 height 89
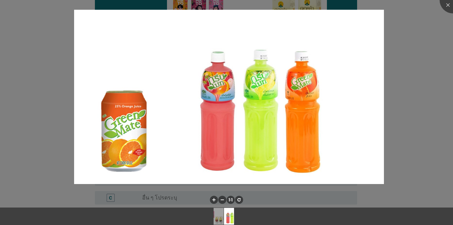
click at [330, 110] on div at bounding box center [226, 112] width 453 height 225
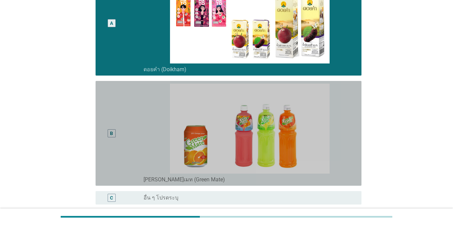
click at [330, 163] on div "B radio_button_unchecked [PERSON_NAME]เมท (Green Mate)" at bounding box center [229, 133] width 266 height 105
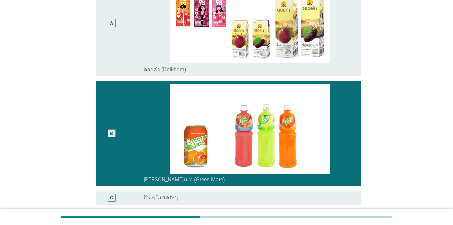
click at [330, 63] on div "A radio_button_unchecked ดอยคำ (Doikham)" at bounding box center [229, 23] width 266 height 105
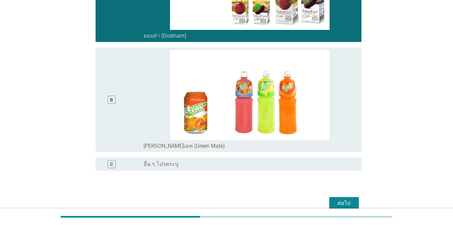
scroll to position [166, 0]
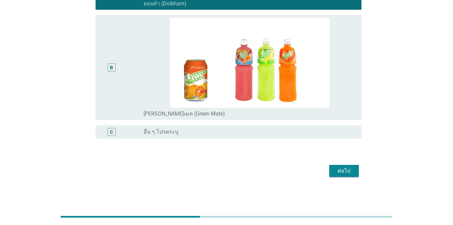
click at [330, 171] on button "ต่อไป" at bounding box center [345, 171] width 30 height 12
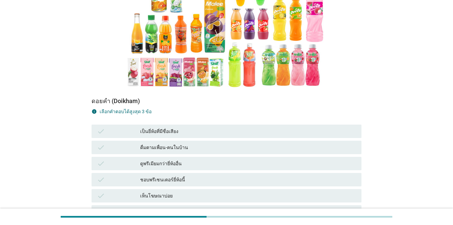
scroll to position [201, 0]
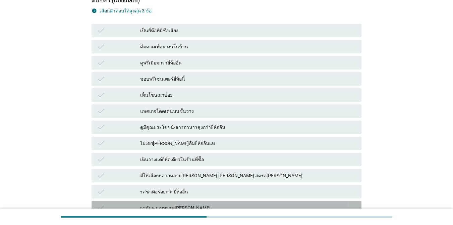
click at [166, 204] on div "ระดับความหวาน[PERSON_NAME]" at bounding box center [248, 208] width 216 height 8
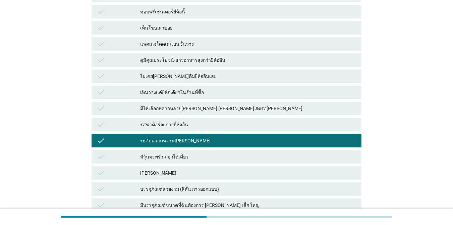
scroll to position [336, 0]
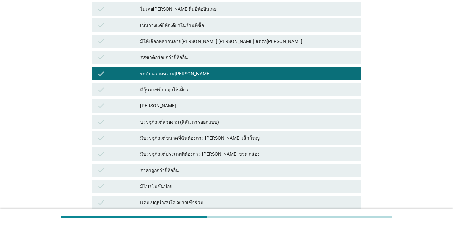
click at [158, 166] on div "ราคาถูกกว่ายี่ห้ออื่น" at bounding box center [248, 170] width 216 height 8
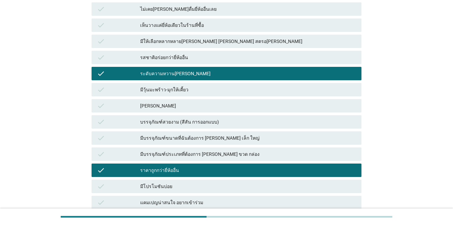
click at [150, 214] on div "หาซื้อง่าย" at bounding box center [248, 218] width 216 height 8
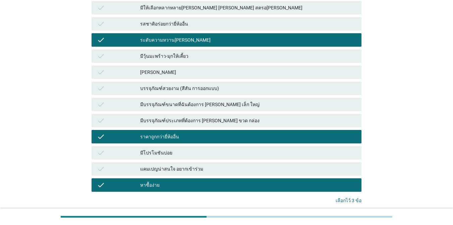
scroll to position [407, 0]
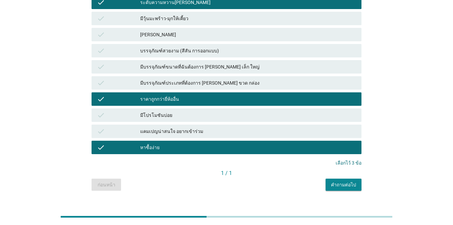
click at [330, 181] on div "คำถามต่อไป" at bounding box center [343, 184] width 25 height 7
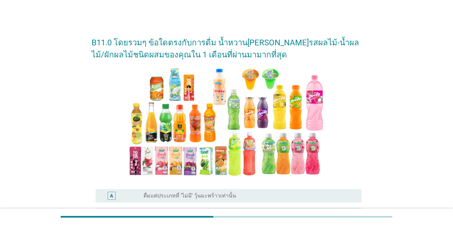
scroll to position [101, 0]
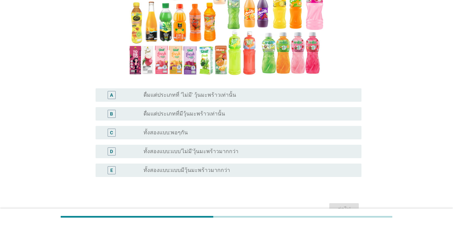
click at [175, 153] on label "ทั้งสองแบบ:แบบ'ไม่มี'วุ้นมะพร้าวมากกว่า" at bounding box center [191, 151] width 95 height 7
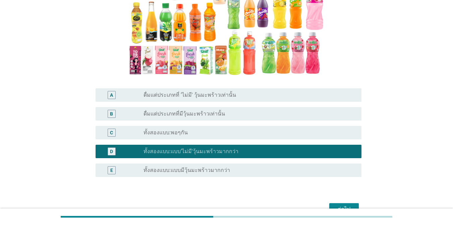
scroll to position [134, 0]
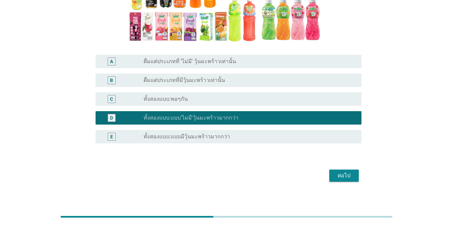
click at [330, 179] on div "ต่อไป" at bounding box center [344, 175] width 19 height 8
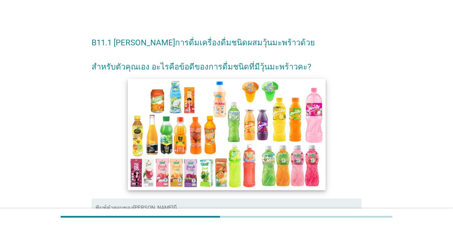
scroll to position [101, 0]
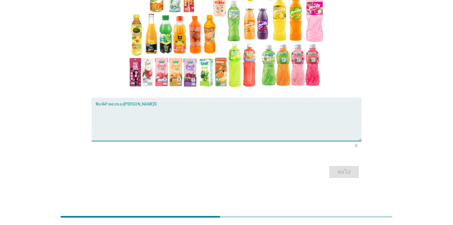
click at [232, 127] on textarea "พิมพ์คำตอบของคุณ ที่นี่" at bounding box center [229, 123] width 266 height 35
type textarea "ท"
type textarea "มีความแปลกใหม่"
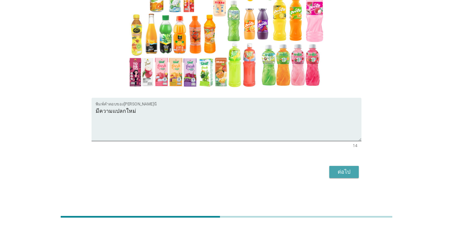
click at [330, 167] on button "ต่อไป" at bounding box center [345, 172] width 30 height 12
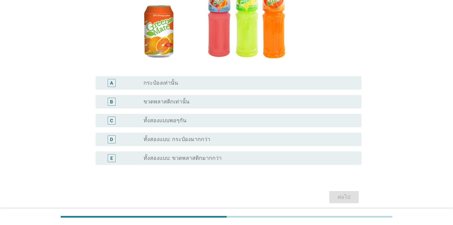
click at [245, 120] on div "radio_button_unchecked ทั้งสองแบบพอๆกัน" at bounding box center [247, 120] width 207 height 7
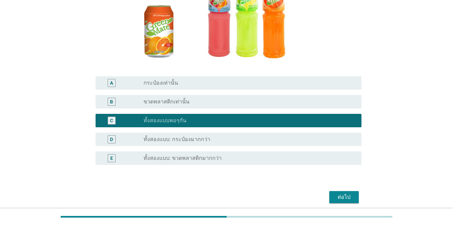
click at [231, 158] on div "radio_button_unchecked ทั้งสองแบบ: ขวดพลาสติกมากกว่า" at bounding box center [247, 158] width 207 height 7
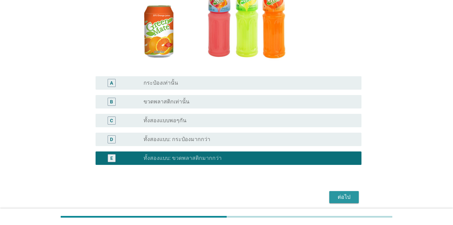
click at [330, 199] on div "ต่อไป" at bounding box center [344, 197] width 19 height 8
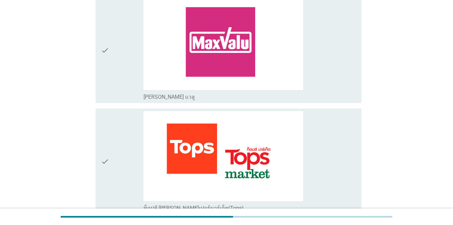
scroll to position [302, 0]
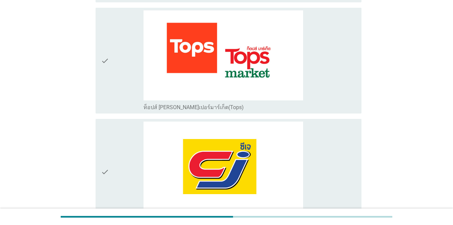
click at [330, 97] on div "check_box_outline_blank ท็อปส์ [PERSON_NAME]เปอร์มาร์เก็ต(Tops)" at bounding box center [250, 60] width 213 height 100
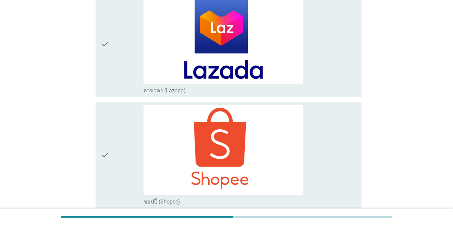
scroll to position [2082, 0]
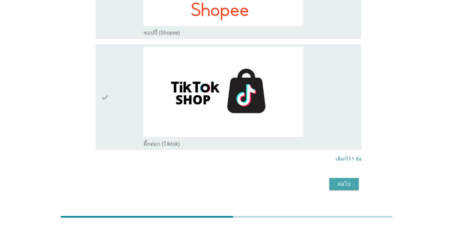
click at [330, 180] on div "ต่อไป" at bounding box center [344, 184] width 19 height 8
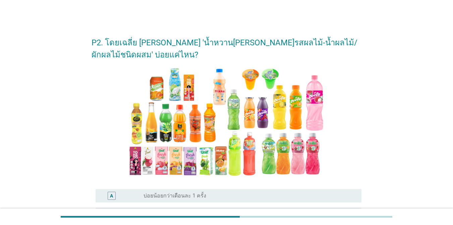
scroll to position [101, 0]
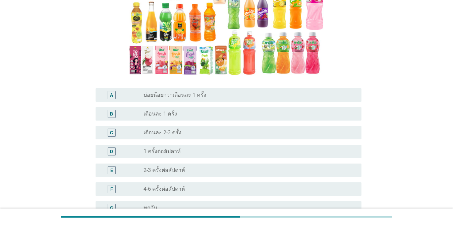
click at [325, 130] on div "radio_button_unchecked เดือนละ 2-3 ครั้ง" at bounding box center [247, 132] width 207 height 7
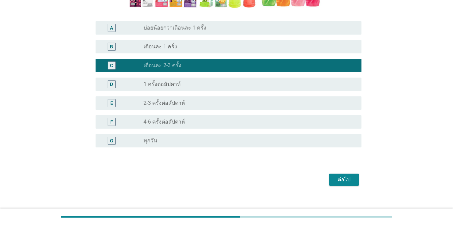
scroll to position [177, 0]
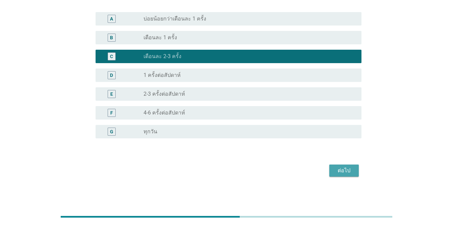
click at [330, 171] on div "ต่อไป" at bounding box center [344, 170] width 19 height 8
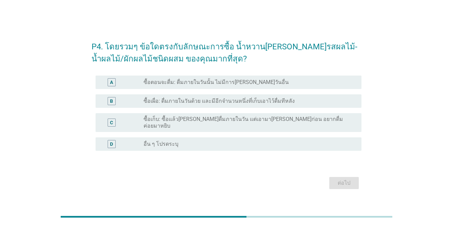
click at [325, 104] on div "radio_button_unchecked ซื้อเผื่อ: ดื่มภายในวันด้วย และมีอีกจำนวนหนึ่งที่เก็บเอา…" at bounding box center [247, 101] width 207 height 7
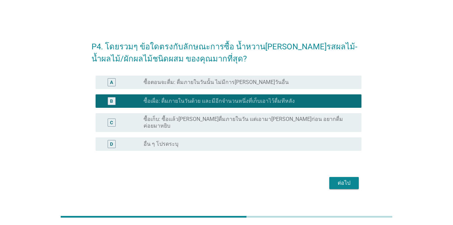
click at [330, 181] on div "ต่อไป" at bounding box center [344, 183] width 19 height 8
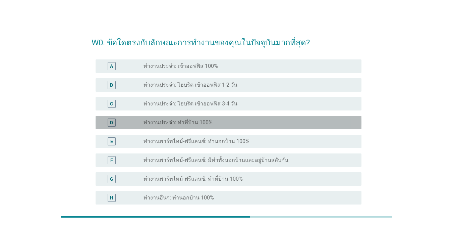
click at [279, 122] on div "radio_button_unchecked ทำงานประจำ: ทำที่บ้าน 100%" at bounding box center [247, 122] width 207 height 7
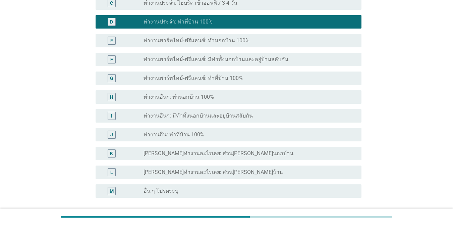
scroll to position [160, 0]
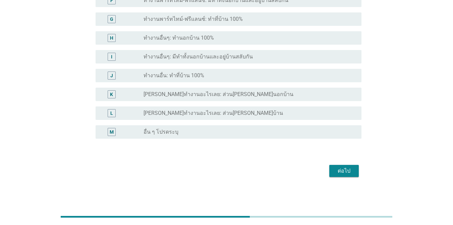
click at [330, 173] on div "ต่อไป" at bounding box center [344, 171] width 19 height 8
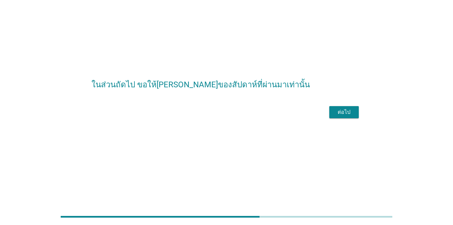
scroll to position [0, 0]
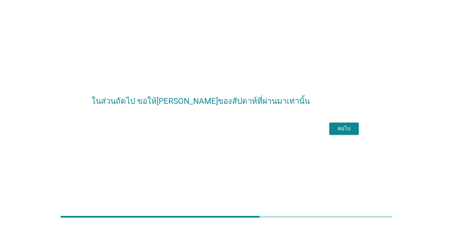
click at [330, 133] on div "ต่อไป" at bounding box center [344, 129] width 19 height 8
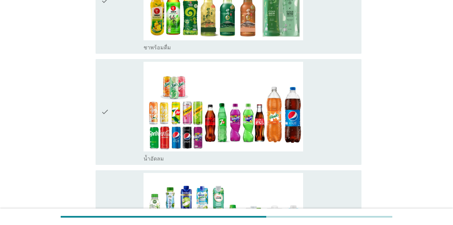
scroll to position [1108, 0]
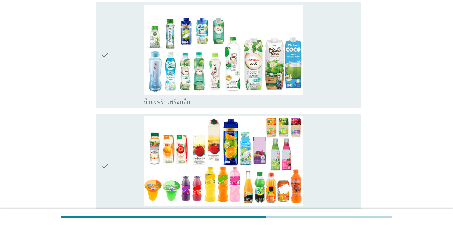
click at [330, 143] on div "check_box_outline_blank น้ำผลไม้-น้ำผักผลไม้พร้อมดื่ม" at bounding box center [250, 166] width 213 height 100
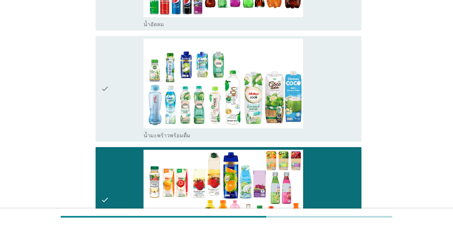
scroll to position [906, 0]
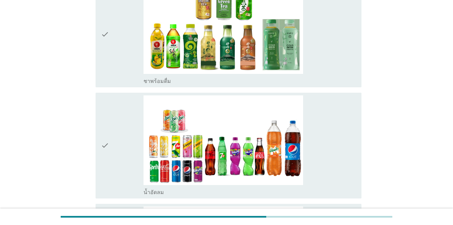
click at [330, 143] on div "check_box_outline_blank น้ำอัดลม" at bounding box center [250, 145] width 213 height 100
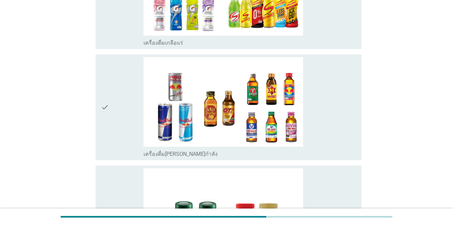
scroll to position [1742, 0]
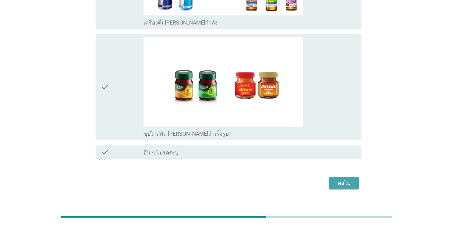
click at [330, 179] on div "ต่อไป" at bounding box center [344, 183] width 19 height 8
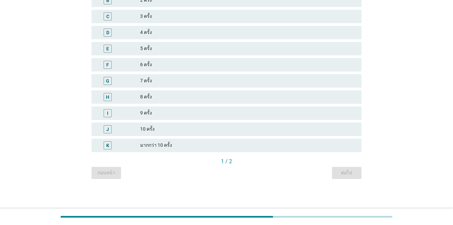
scroll to position [0, 0]
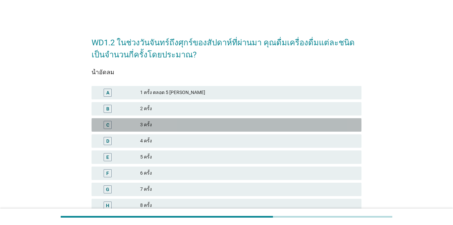
click at [287, 123] on div "3 ครั้ง" at bounding box center [248, 125] width 216 height 8
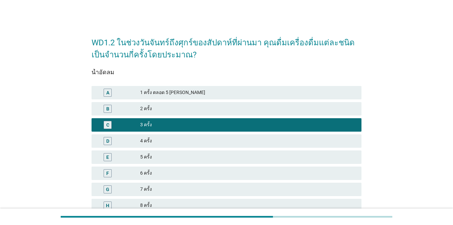
scroll to position [108, 0]
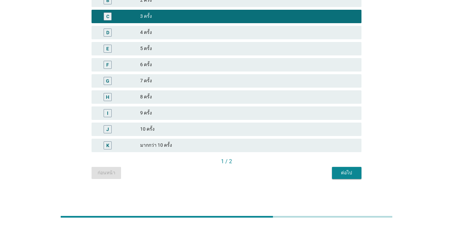
click at [330, 171] on div "ต่อไป" at bounding box center [347, 172] width 19 height 7
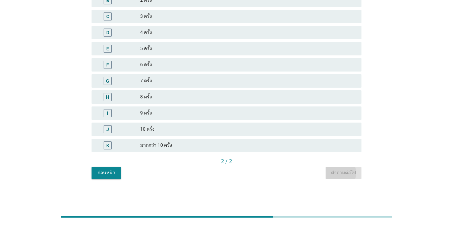
scroll to position [0, 0]
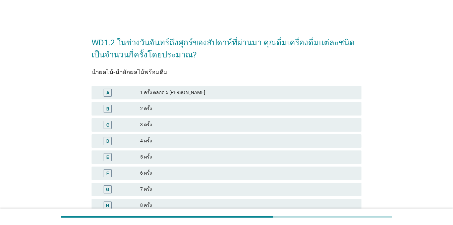
click at [212, 105] on div "2 ครั้ง" at bounding box center [248, 109] width 216 height 8
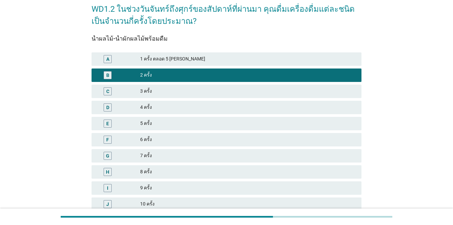
scroll to position [101, 0]
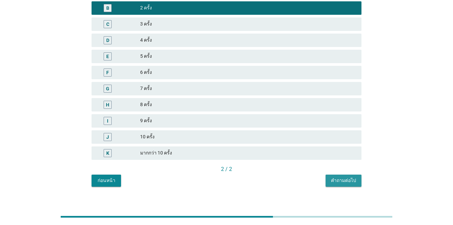
click at [330, 181] on div "คำถามต่อไป" at bounding box center [343, 180] width 25 height 7
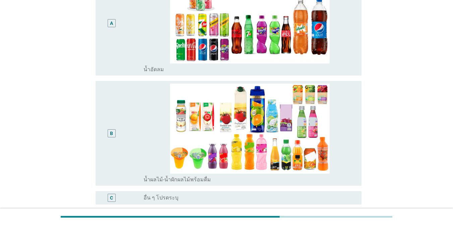
click at [330, 73] on div "A radio_button_unchecked น้ำอัดลม" at bounding box center [229, 23] width 266 height 105
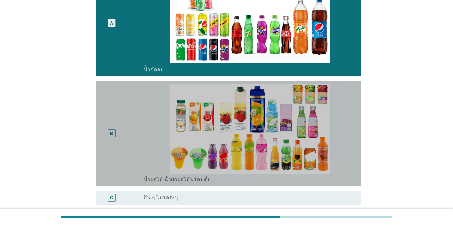
click at [330, 176] on div "radio_button_unchecked น้ำผลไม้-น้ำผักผลไม้พร้อมดื่ม" at bounding box center [250, 178] width 213 height 9
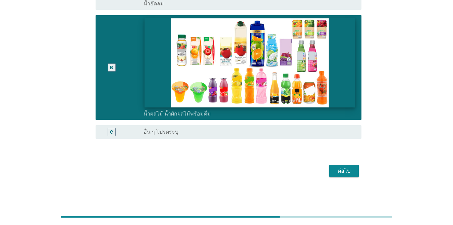
scroll to position [32, 0]
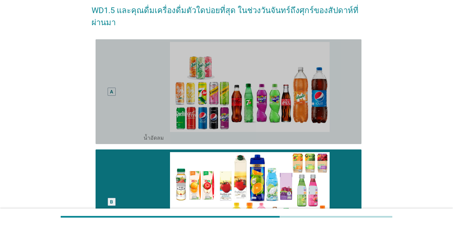
click at [330, 140] on div "radio_button_unchecked น้ำอัดลม" at bounding box center [250, 136] width 213 height 9
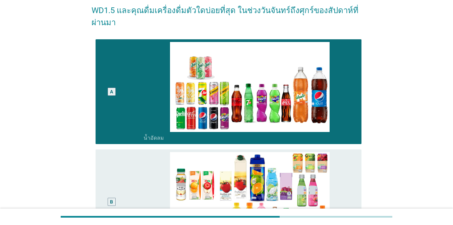
scroll to position [166, 0]
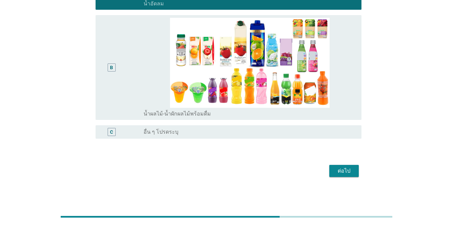
click at [330, 171] on div "ต่อไป" at bounding box center [344, 171] width 19 height 8
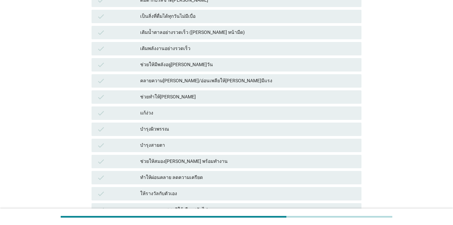
scroll to position [0, 0]
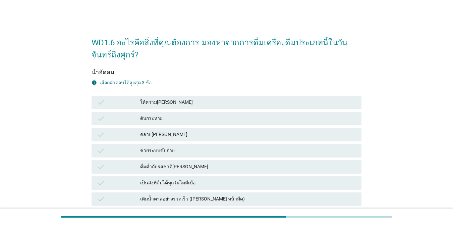
click at [182, 103] on div "ให้ความ[PERSON_NAME]" at bounding box center [248, 102] width 216 height 8
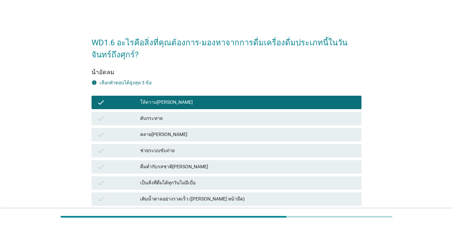
click at [184, 116] on div "ดับกระหาย" at bounding box center [248, 118] width 216 height 8
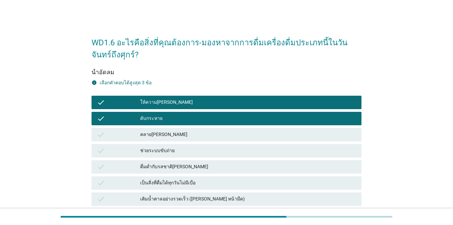
click at [191, 165] on div "ดื่มด่ำกับรสชาติ[PERSON_NAME]" at bounding box center [248, 167] width 216 height 8
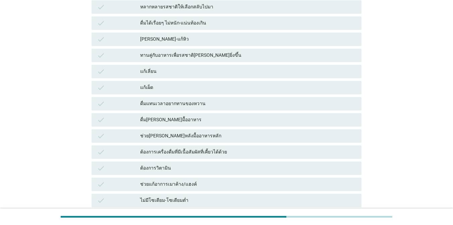
scroll to position [482, 0]
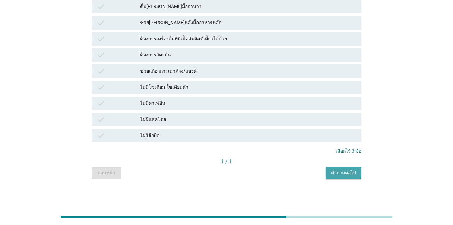
click at [330, 174] on div "คำถามต่อไป" at bounding box center [343, 172] width 25 height 7
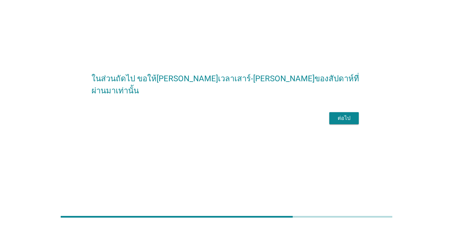
scroll to position [0, 0]
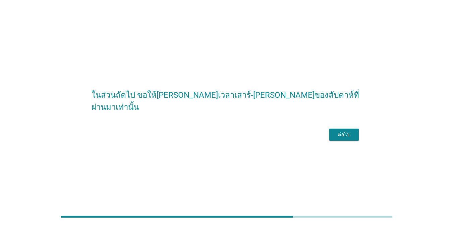
click at [330, 136] on button "ต่อไป" at bounding box center [345, 135] width 30 height 12
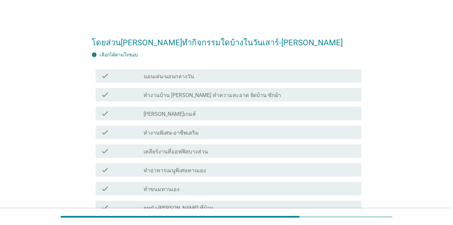
click at [323, 137] on div "check check_box_outline_blank ทำงานพิเศษ-อาชีพเสริม" at bounding box center [229, 132] width 266 height 13
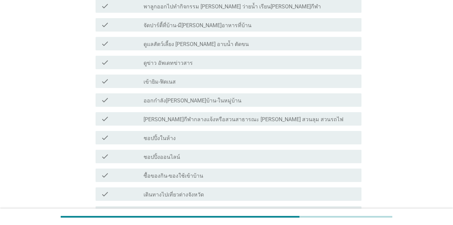
scroll to position [368, 0]
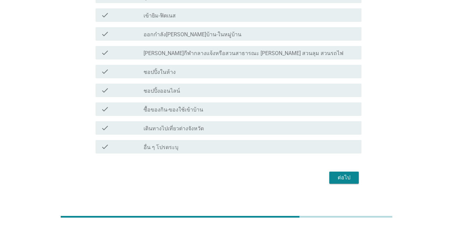
click at [330, 176] on button "ต่อไป" at bounding box center [345, 177] width 30 height 12
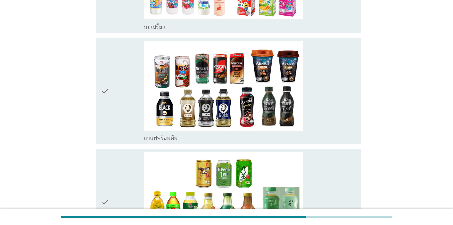
scroll to position [940, 0]
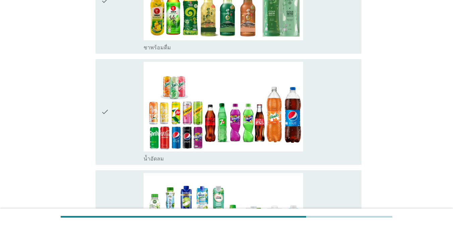
click at [330, 154] on div "check_box_outline_blank น้ำอัดลม" at bounding box center [250, 158] width 213 height 8
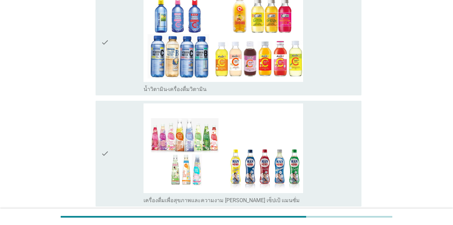
scroll to position [1175, 0]
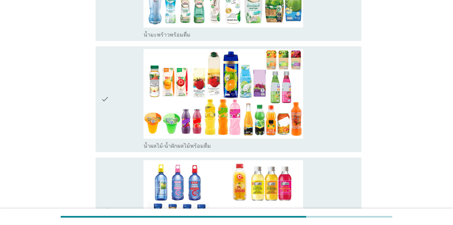
click at [330, 141] on div "check_box_outline_blank น้ำผลไม้-น้ำผักผลไม้พร้อมดื่ม" at bounding box center [250, 145] width 213 height 8
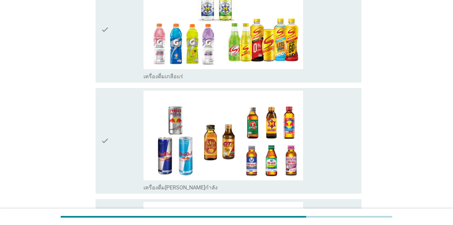
scroll to position [1742, 0]
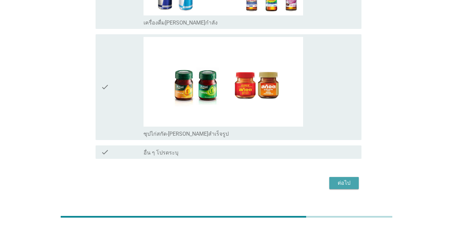
click at [330, 179] on div "ต่อไป" at bounding box center [344, 183] width 19 height 8
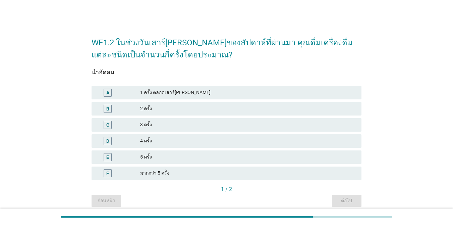
click at [223, 109] on div "2 ครั้ง" at bounding box center [248, 109] width 216 height 8
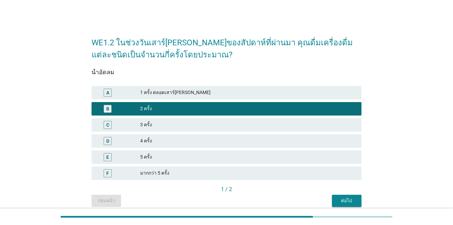
click at [330, 202] on div "ต่อไป" at bounding box center [347, 200] width 19 height 7
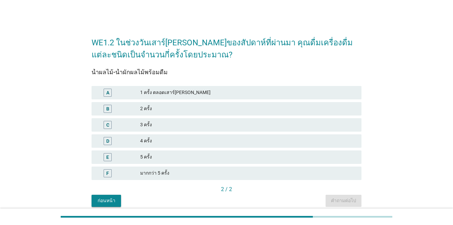
click at [199, 109] on div "2 ครั้ง" at bounding box center [248, 109] width 216 height 8
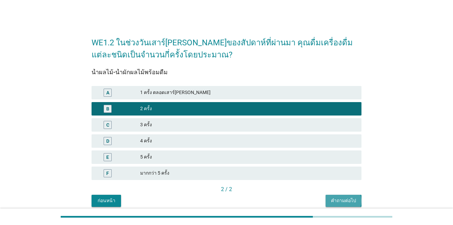
click at [330, 200] on div "คำถามต่อไป" at bounding box center [343, 200] width 25 height 7
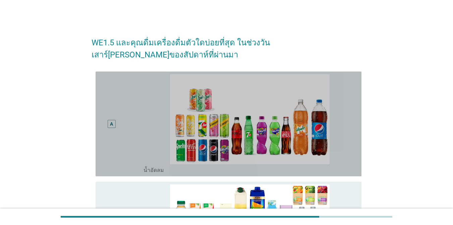
click at [330, 174] on div "A radio_button_unchecked น้ำอัดลม" at bounding box center [229, 123] width 266 height 105
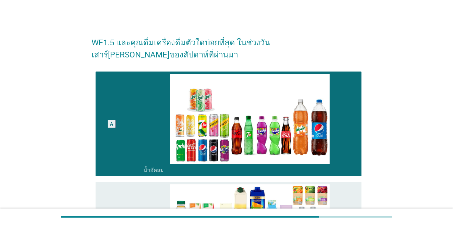
scroll to position [166, 0]
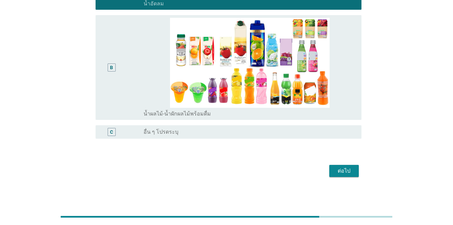
click at [330, 174] on button "ต่อไป" at bounding box center [345, 171] width 30 height 12
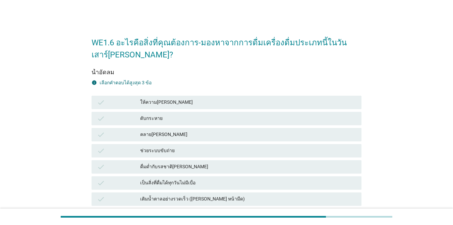
click at [196, 100] on div "ให้ความ[PERSON_NAME]" at bounding box center [248, 102] width 216 height 8
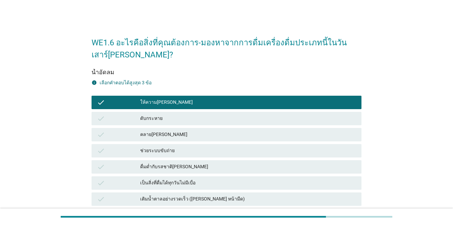
click at [200, 114] on div "ดับกระหาย" at bounding box center [248, 118] width 216 height 8
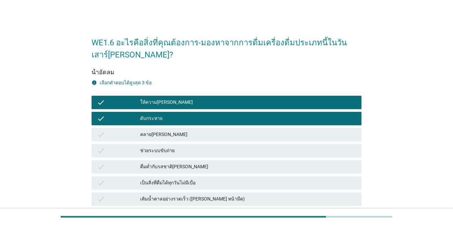
click at [208, 136] on div "คลาย[PERSON_NAME]" at bounding box center [248, 135] width 216 height 8
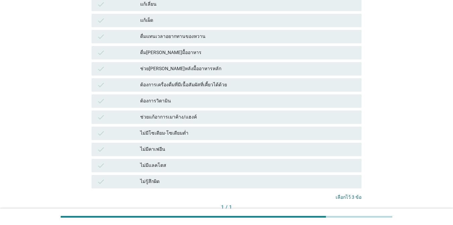
scroll to position [482, 0]
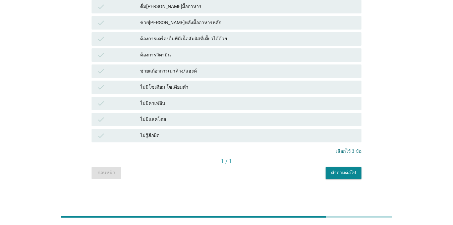
click at [330, 179] on button "คำถามต่อไป" at bounding box center [344, 173] width 36 height 12
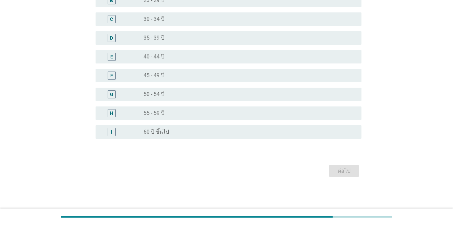
scroll to position [0, 0]
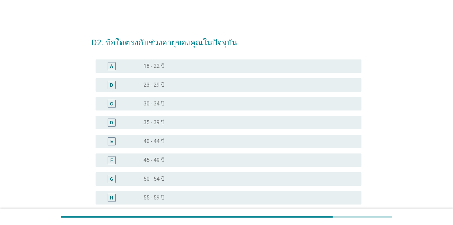
click at [253, 161] on div "radio_button_unchecked 45 - 49 ปี" at bounding box center [247, 160] width 207 height 7
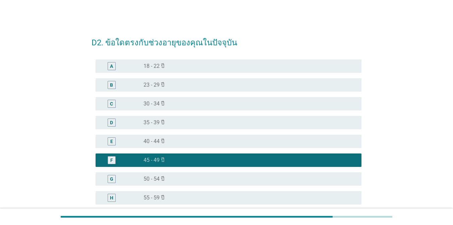
scroll to position [85, 0]
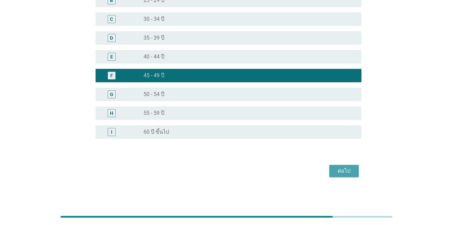
click at [330, 174] on div "ต่อไป" at bounding box center [344, 171] width 19 height 8
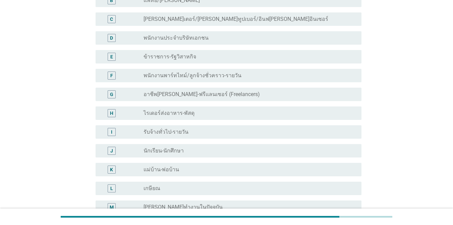
scroll to position [0, 0]
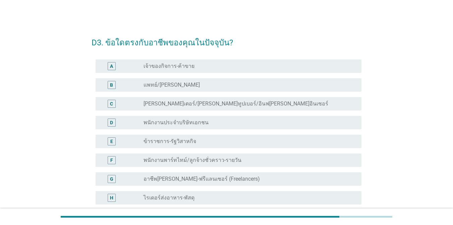
click at [311, 177] on div "radio_button_unchecked อาชีพ[PERSON_NAME]-ฟรีแลนเซอร์ (Freelancers)" at bounding box center [247, 179] width 207 height 7
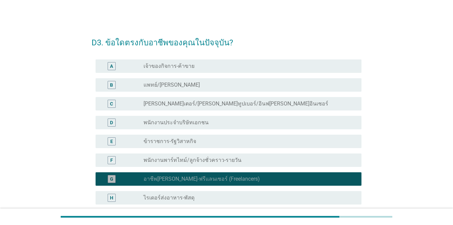
scroll to position [168, 0]
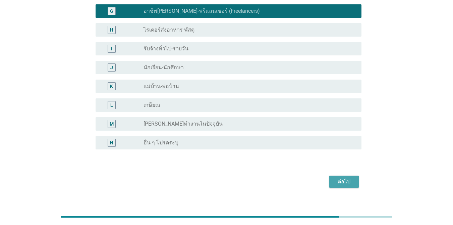
click at [330, 184] on div "ต่อไป" at bounding box center [344, 182] width 19 height 8
